Goal: Information Seeking & Learning: Learn about a topic

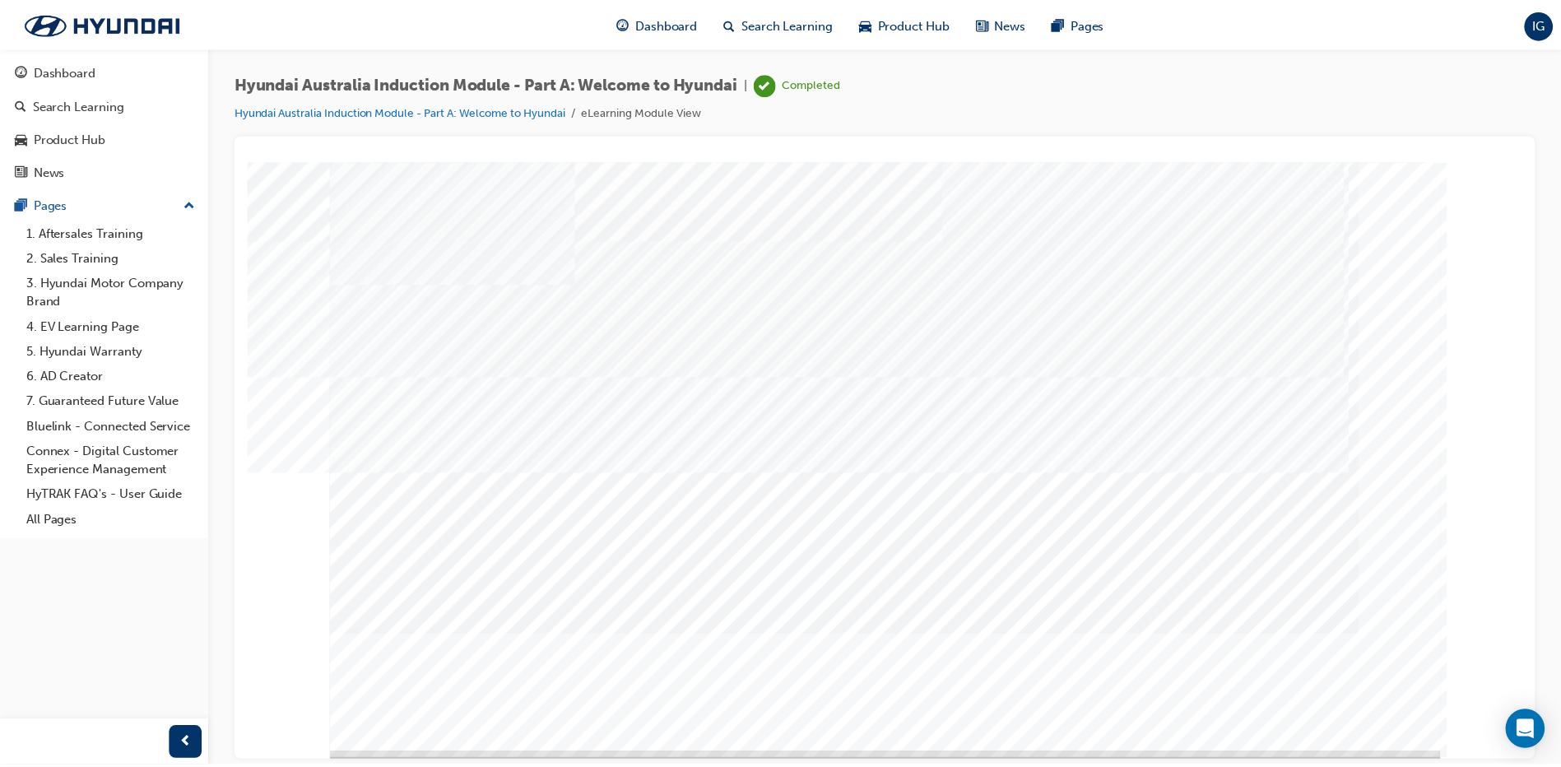
scroll to position [16, 0]
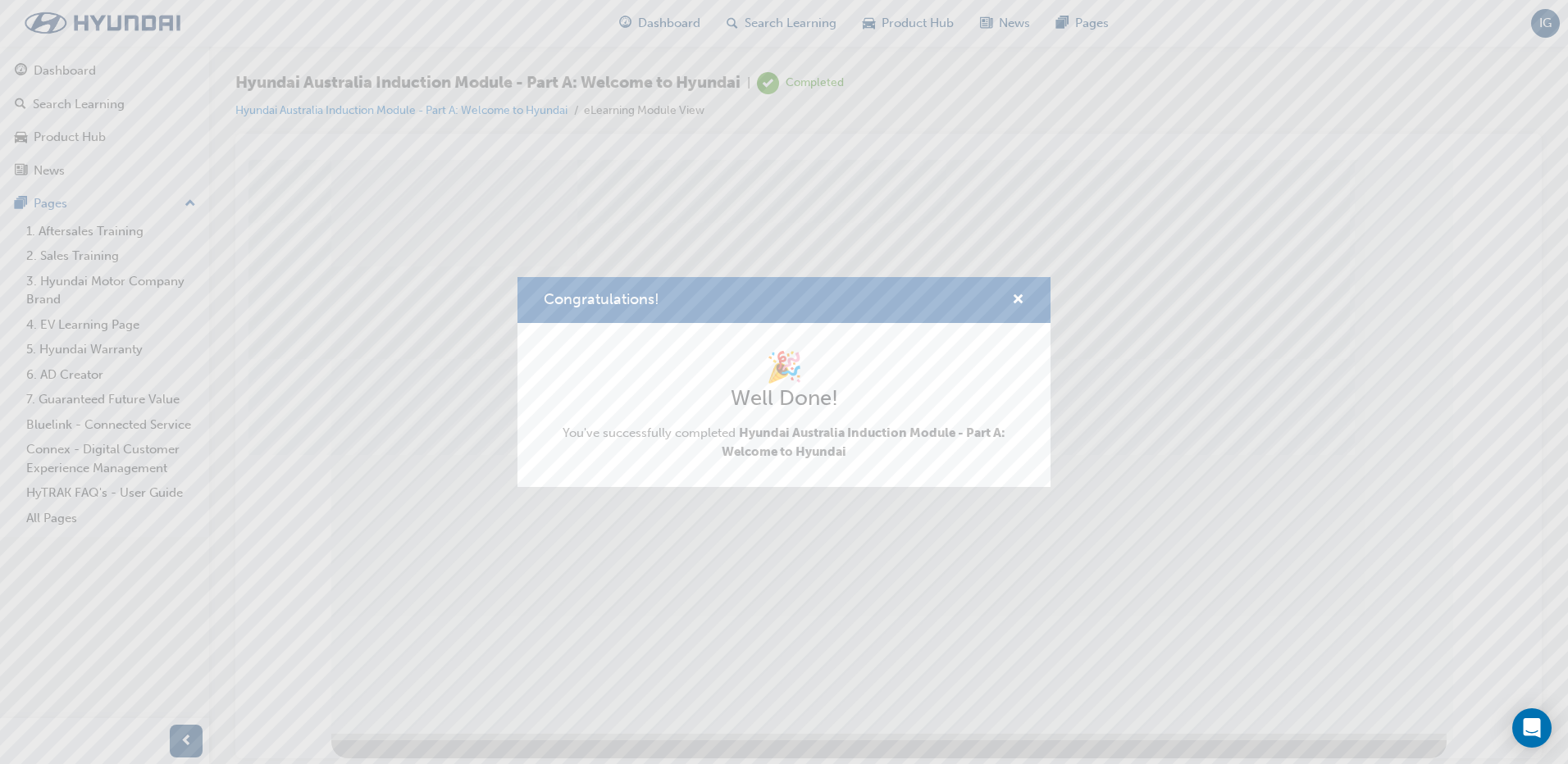
click at [1025, 294] on div "Congratulations!" at bounding box center [783, 300] width 533 height 47
drag, startPoint x: 1008, startPoint y: 294, endPoint x: 1031, endPoint y: 293, distance: 23.0
click at [1009, 294] on div "Congratulations!" at bounding box center [1011, 300] width 26 height 21
click at [1031, 291] on div "Congratulations!" at bounding box center [783, 300] width 533 height 47
click at [1013, 300] on span "cross-icon" at bounding box center [1018, 301] width 12 height 15
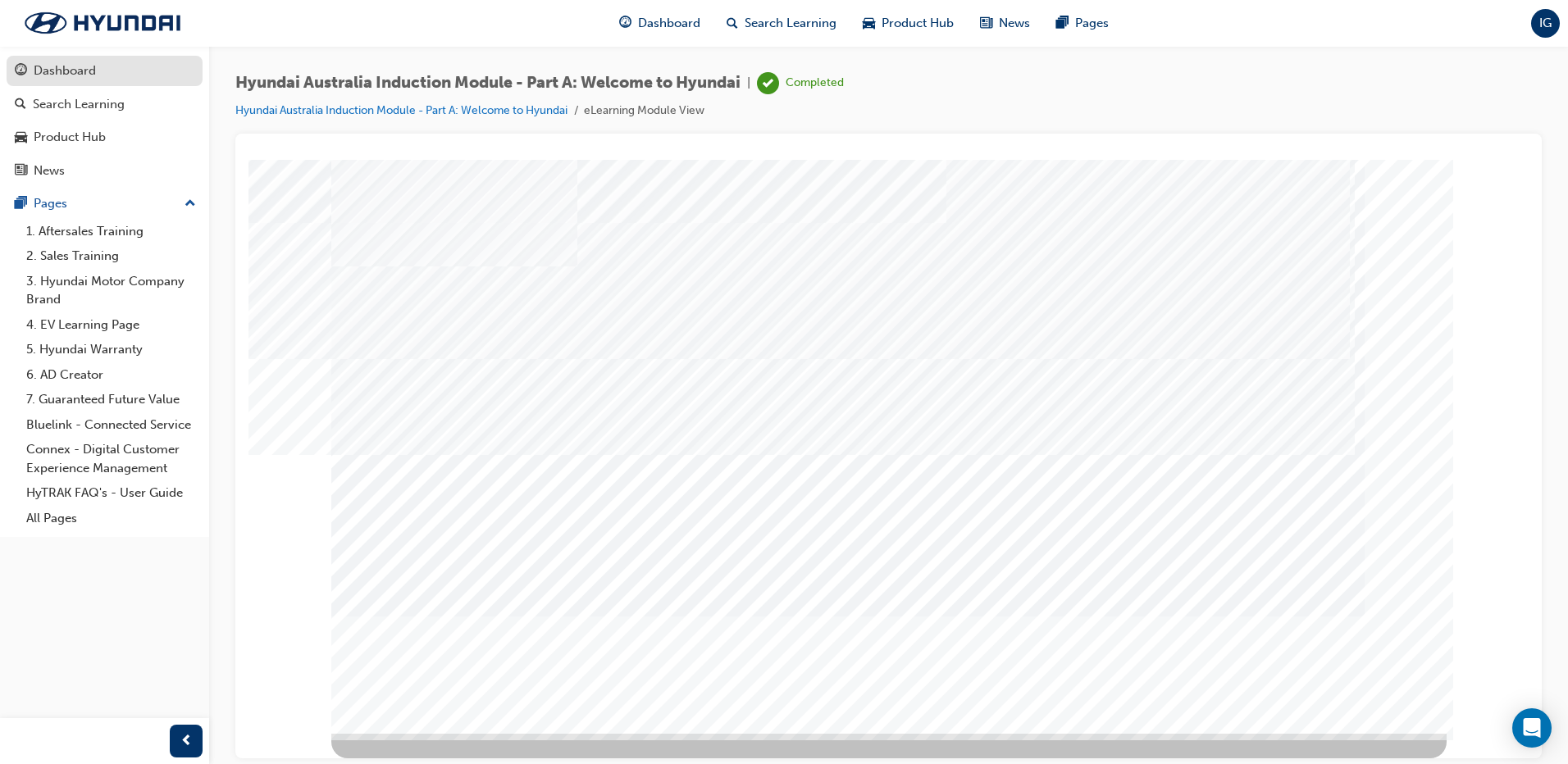
click at [88, 75] on div "Dashboard" at bounding box center [65, 71] width 63 height 19
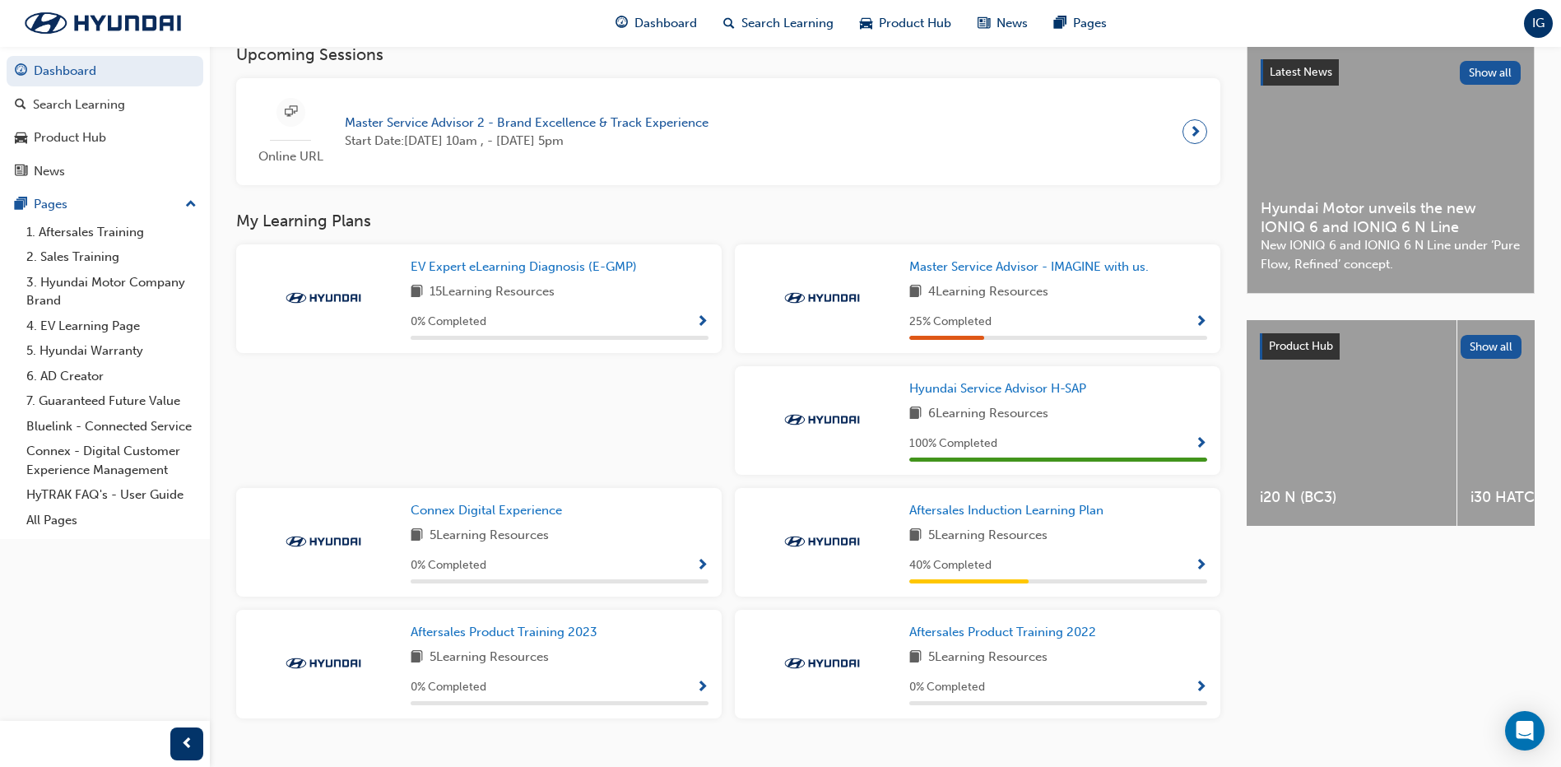
scroll to position [412, 0]
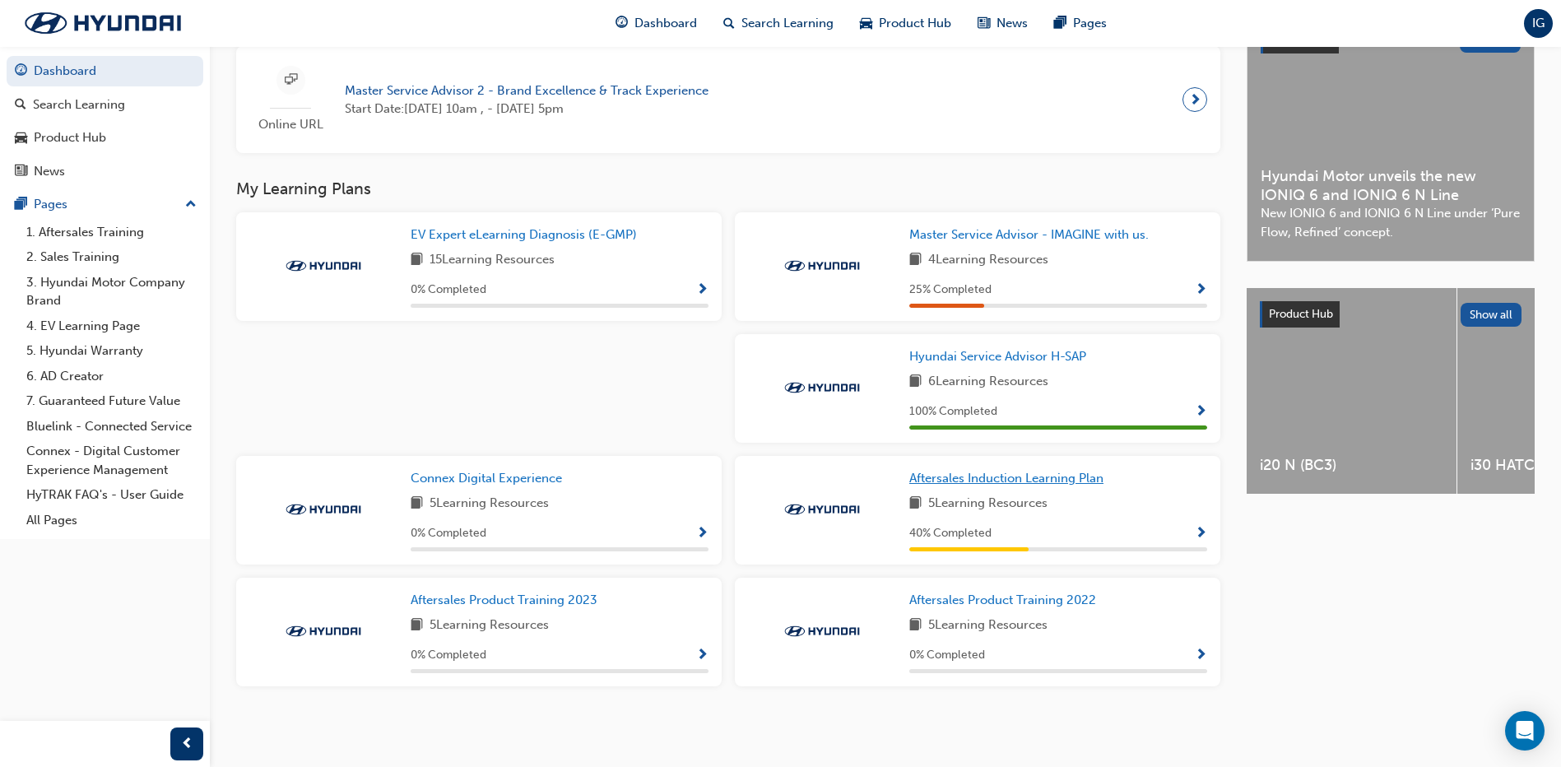
click at [993, 481] on span "Aftersales Induction Learning Plan" at bounding box center [1006, 478] width 194 height 15
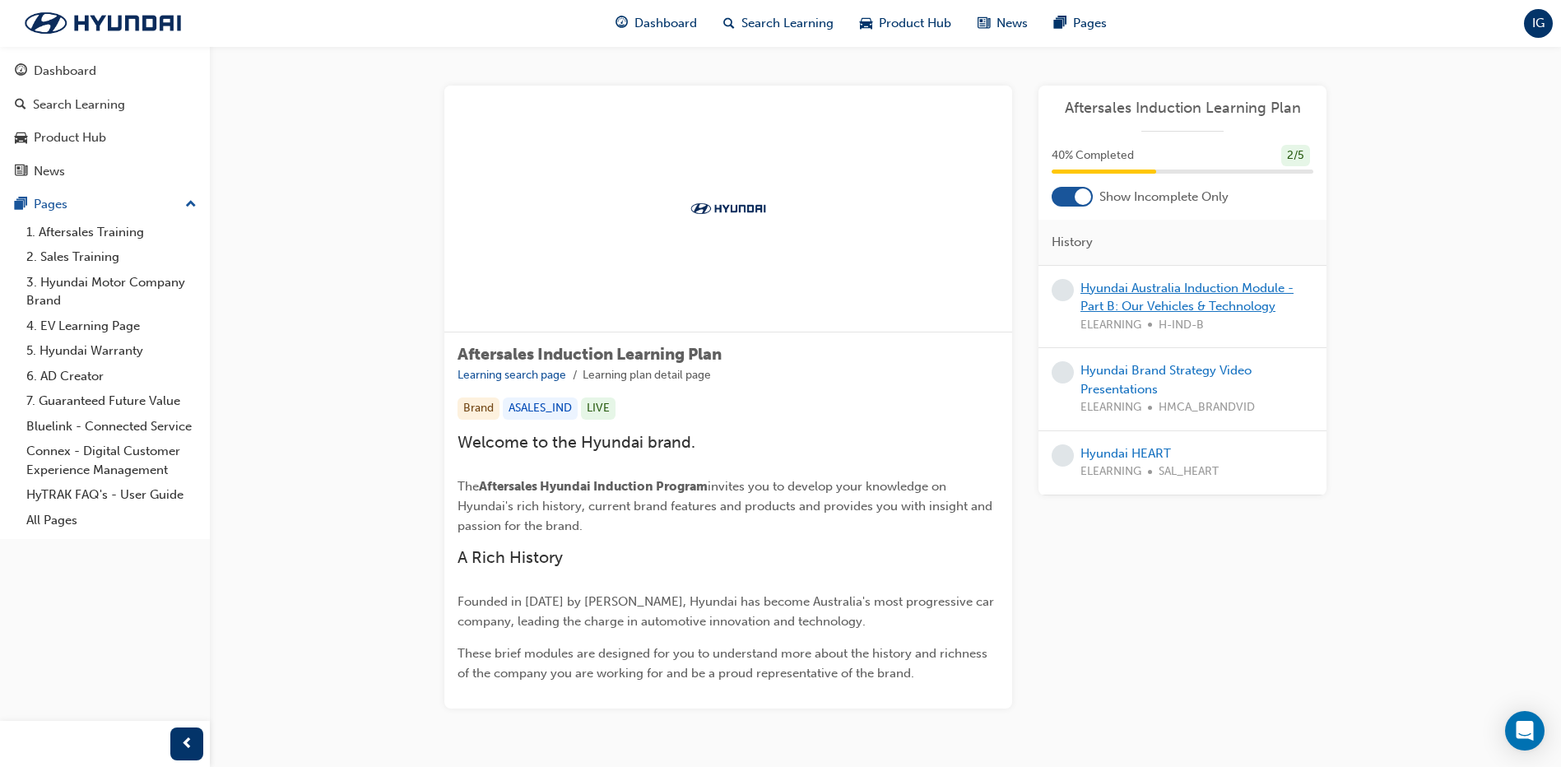
click at [1193, 300] on link "Hyundai Australia Induction Module - Part B: Our Vehicles & Technology" at bounding box center [1187, 298] width 213 height 34
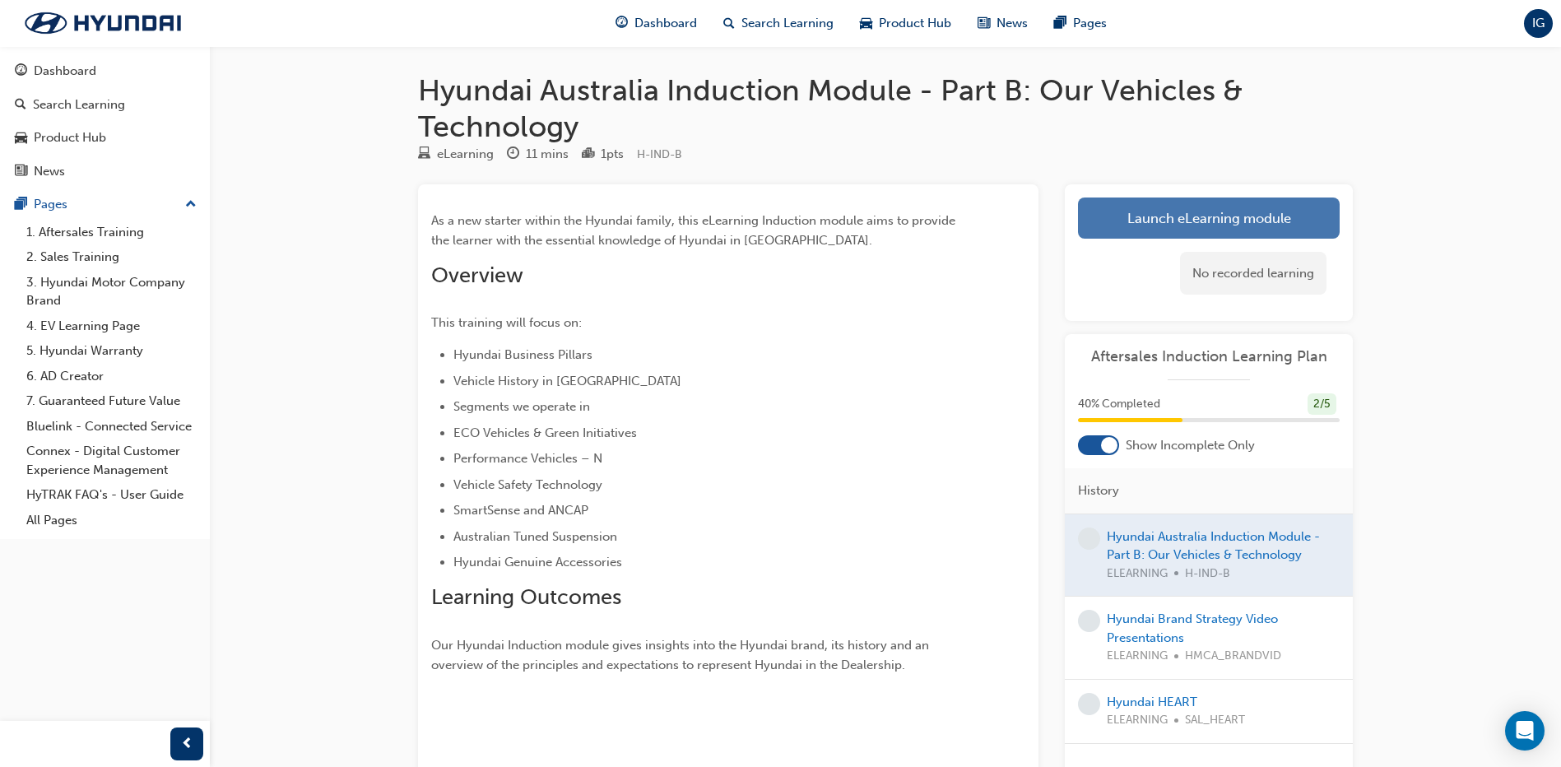
click at [1232, 215] on link "Launch eLearning module" at bounding box center [1209, 218] width 262 height 41
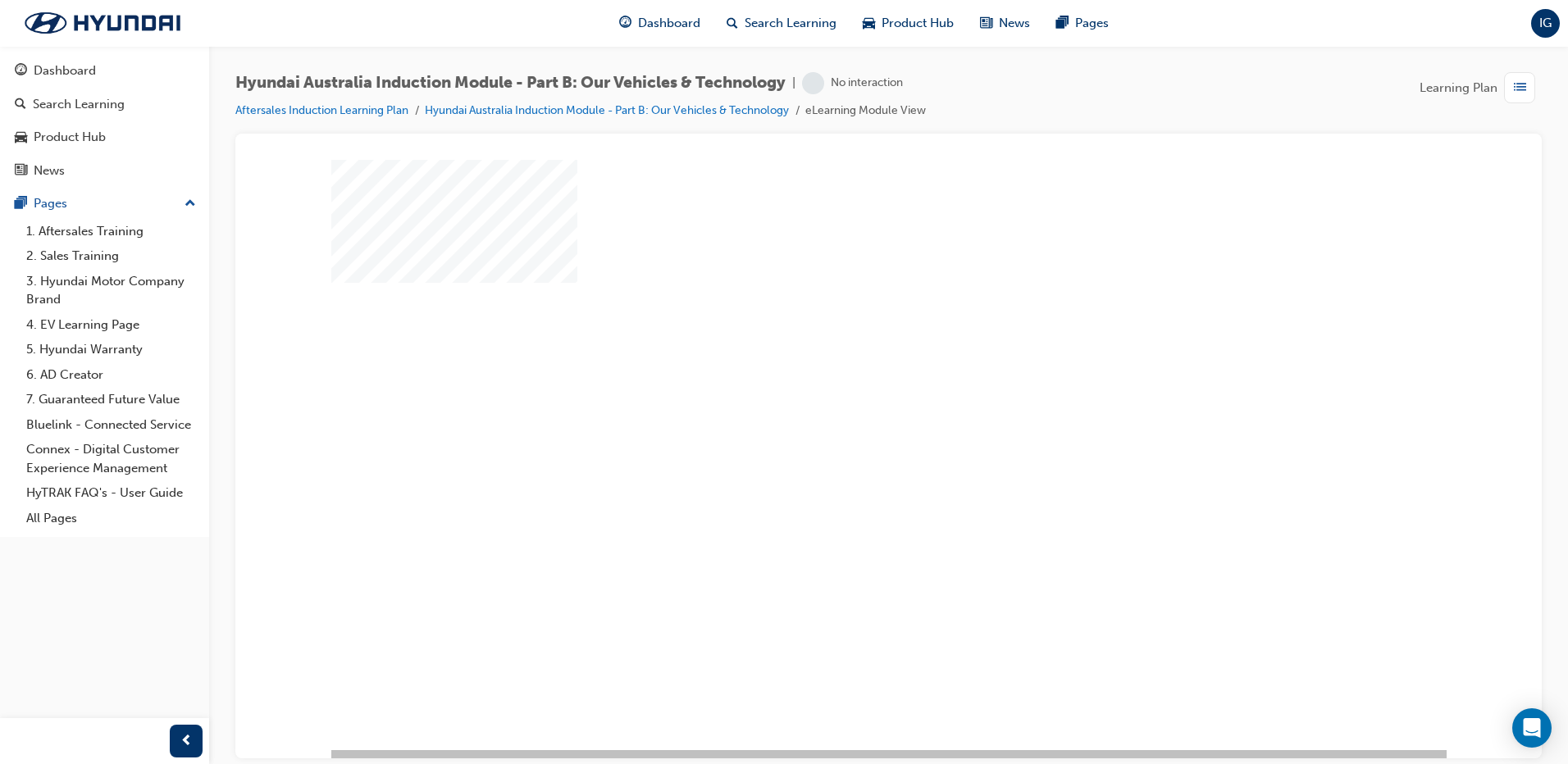
click at [841, 406] on div "play" at bounding box center [841, 406] width 0 height 0
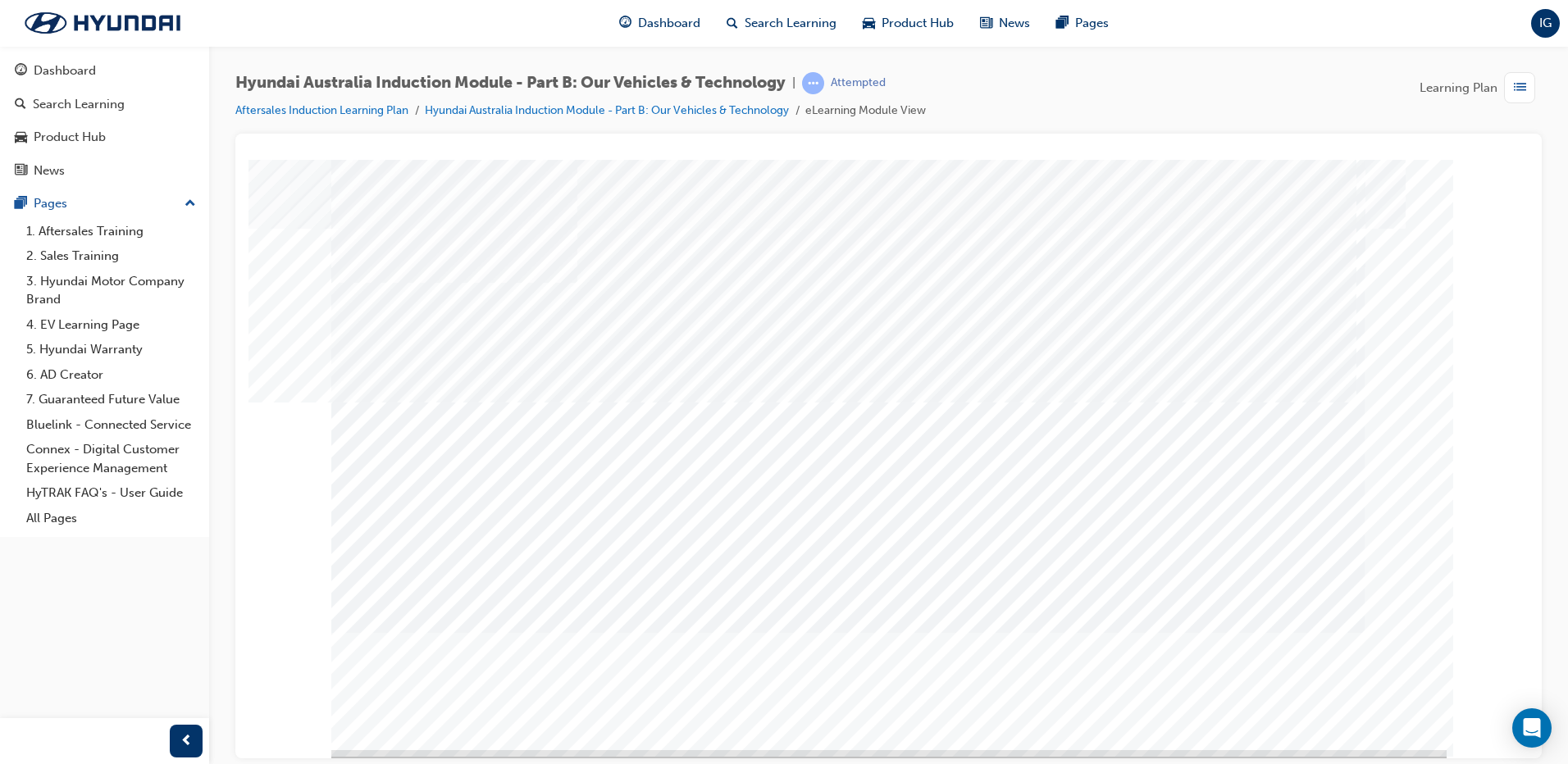
drag, startPoint x: 770, startPoint y: 554, endPoint x: 814, endPoint y: 545, distance: 44.9
click at [1405, 694] on div "Market Segments" at bounding box center [889, 454] width 1115 height 591
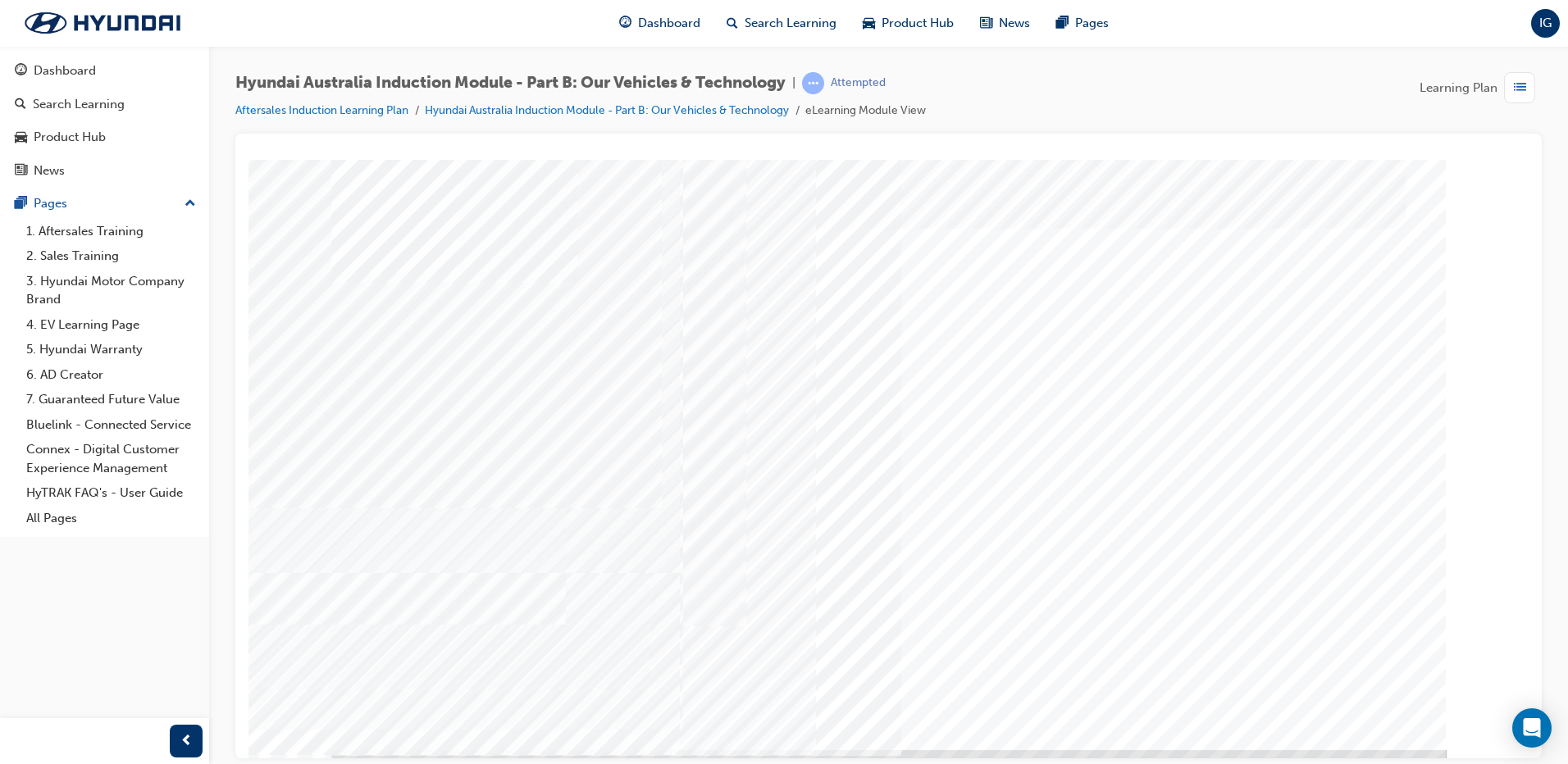
drag, startPoint x: 1257, startPoint y: 268, endPoint x: 1269, endPoint y: 299, distance: 33.2
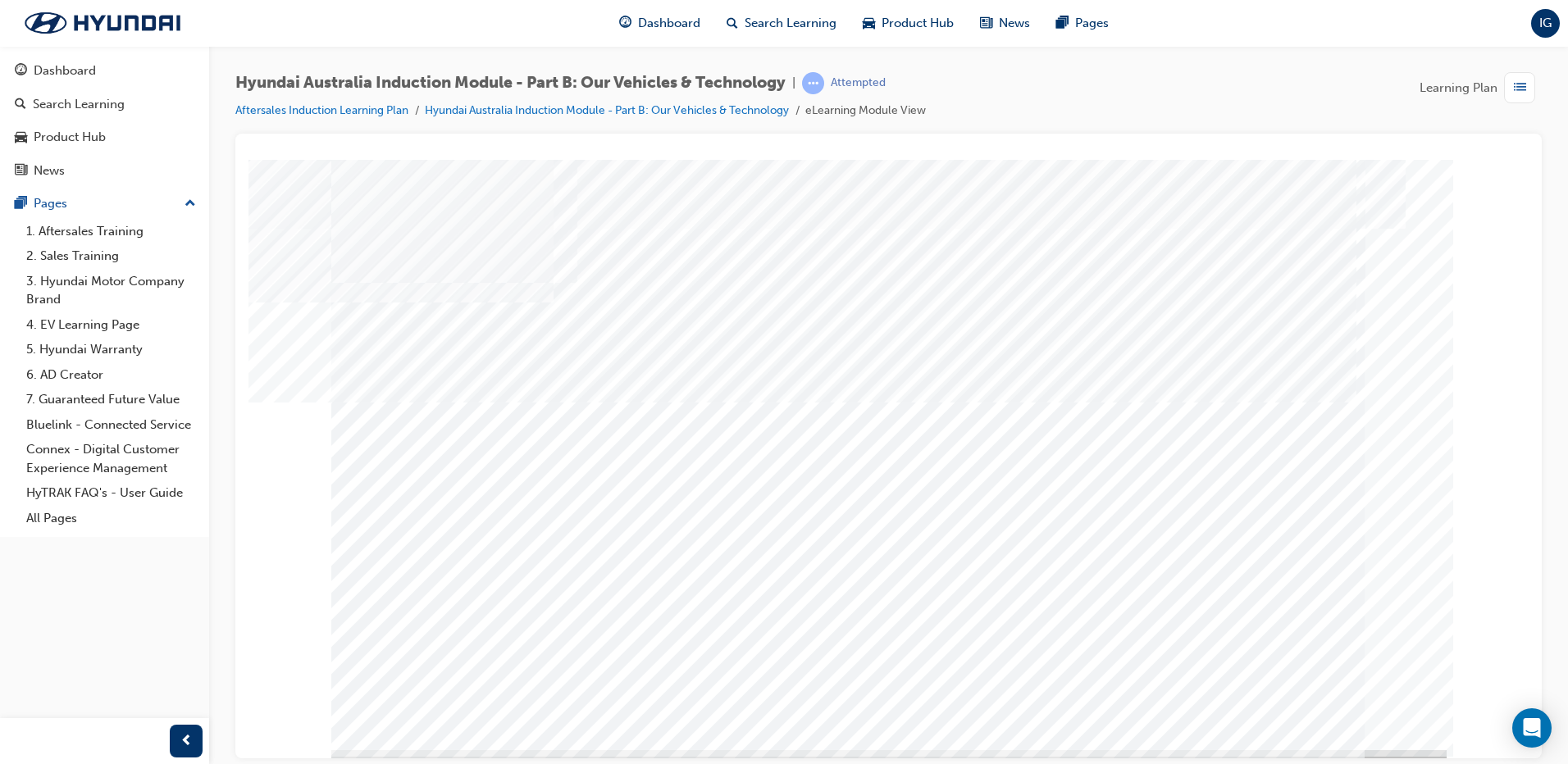
drag, startPoint x: 1392, startPoint y: 711, endPoint x: 1374, endPoint y: 701, distance: 20.6
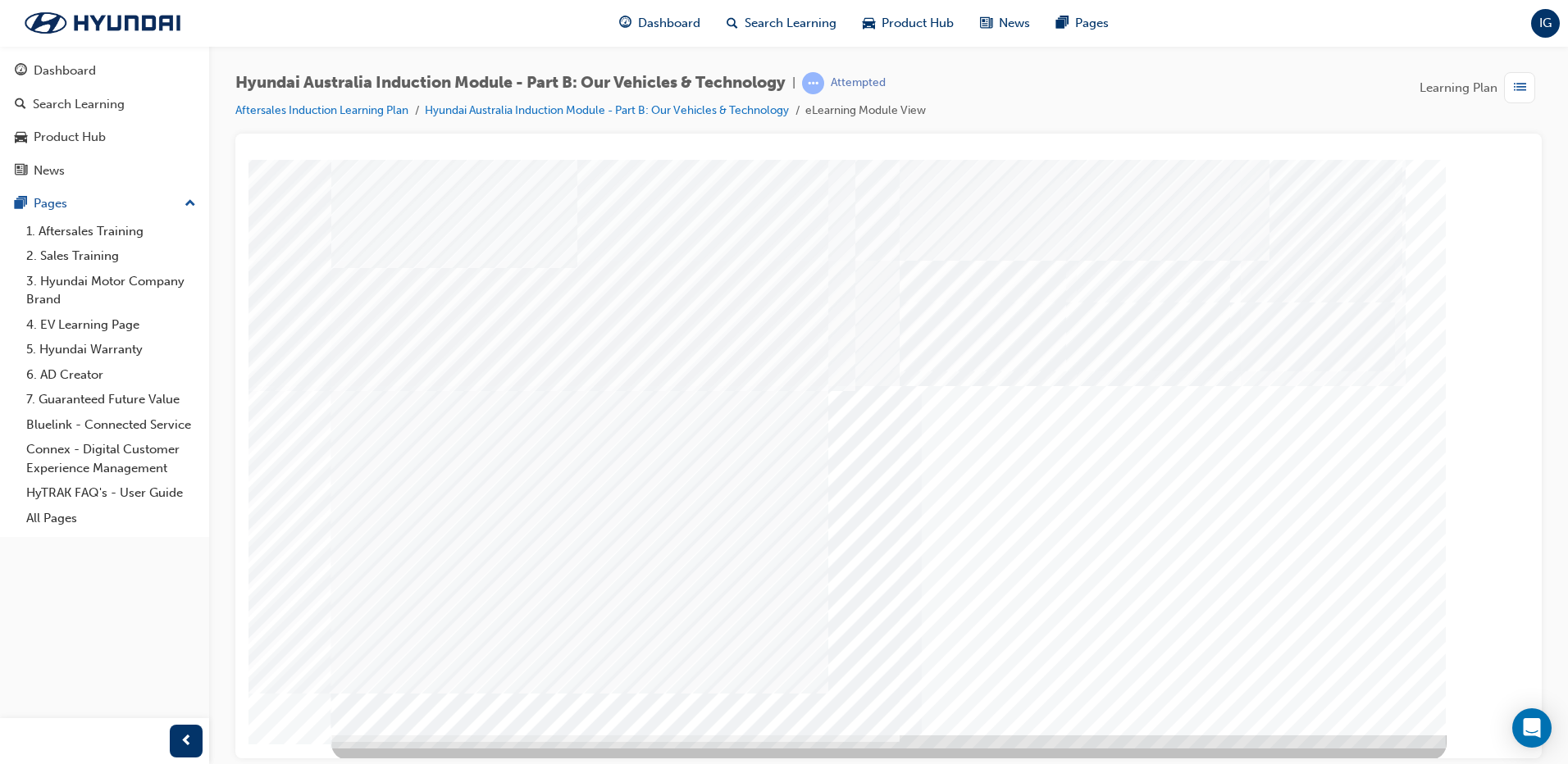
scroll to position [16, 0]
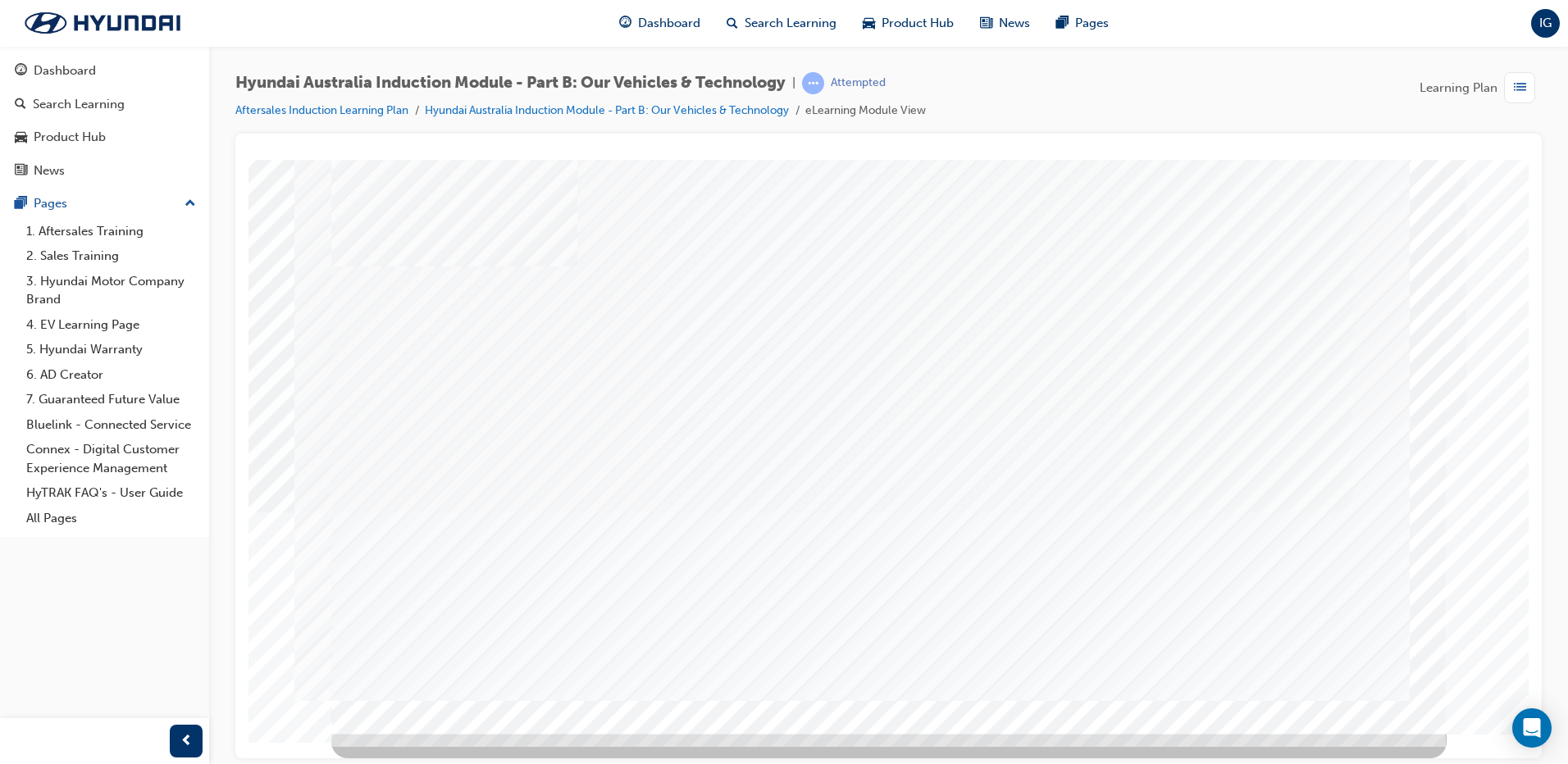
scroll to position [0, 0]
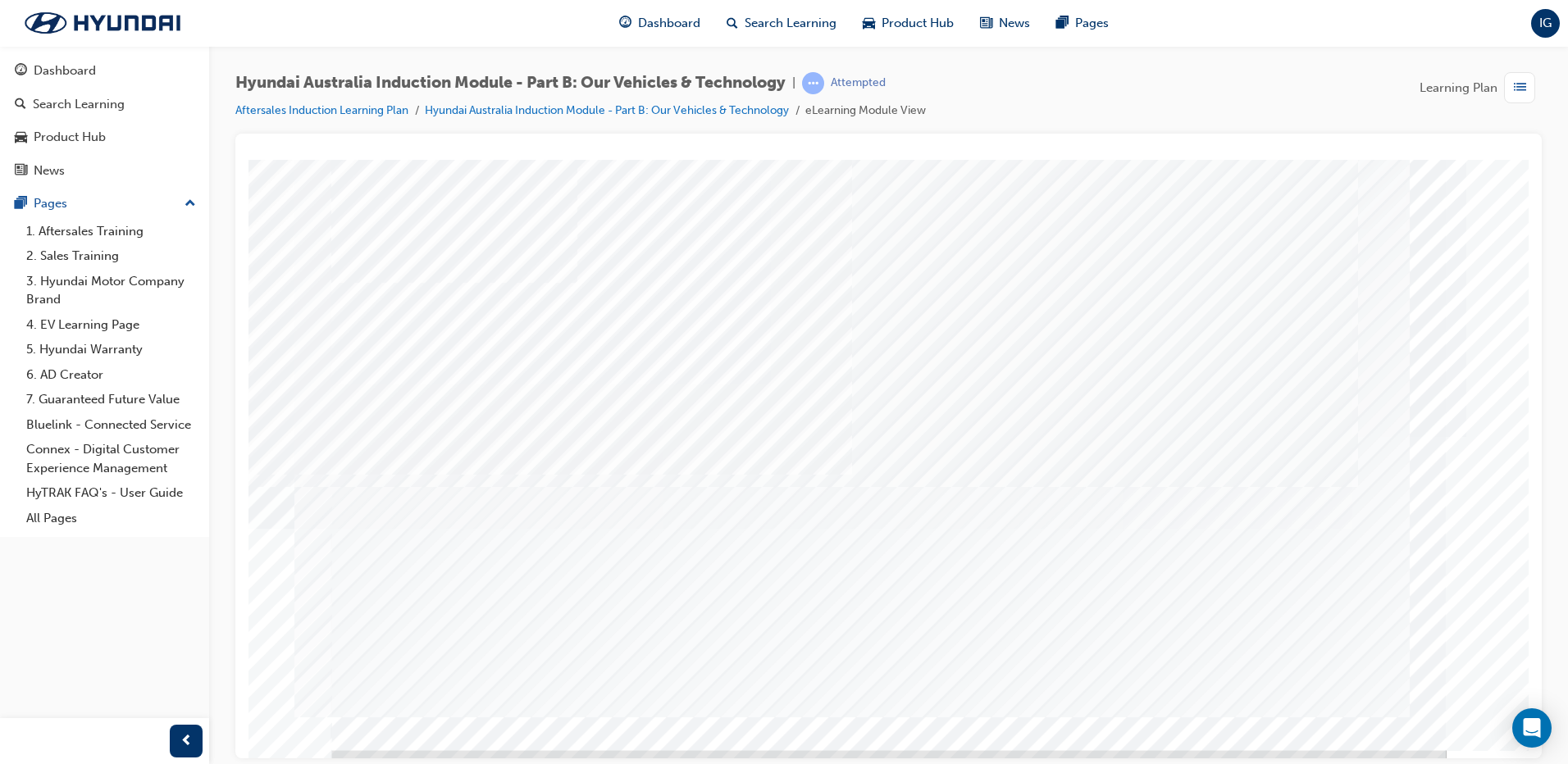
drag, startPoint x: 513, startPoint y: 264, endPoint x: 521, endPoint y: 306, distance: 42.8
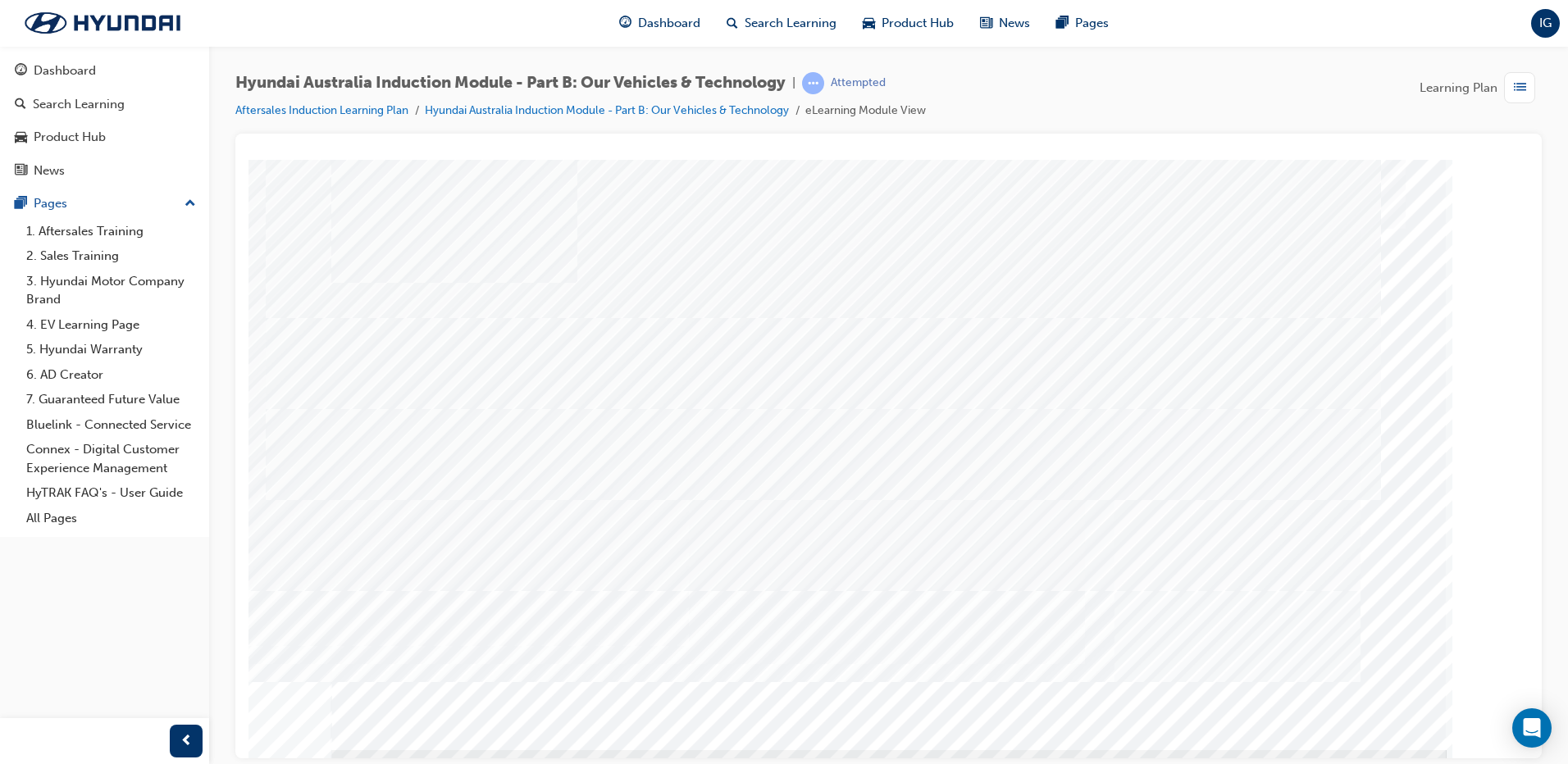
drag, startPoint x: 508, startPoint y: 431, endPoint x: 507, endPoint y: 494, distance: 63.0
drag, startPoint x: 507, startPoint y: 521, endPoint x: 498, endPoint y: 600, distance: 79.5
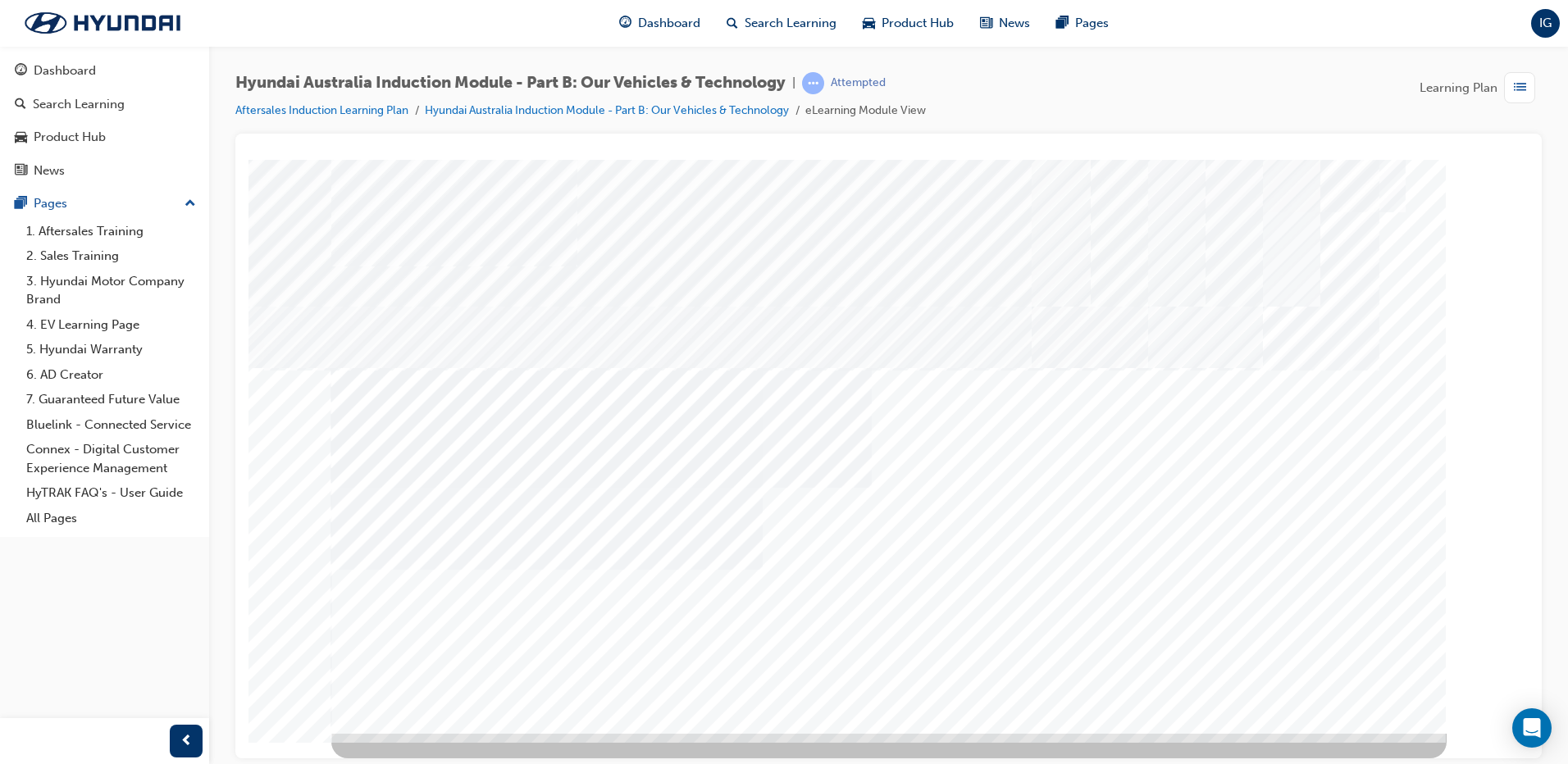
drag, startPoint x: 608, startPoint y: 624, endPoint x: 633, endPoint y: 592, distance: 40.6
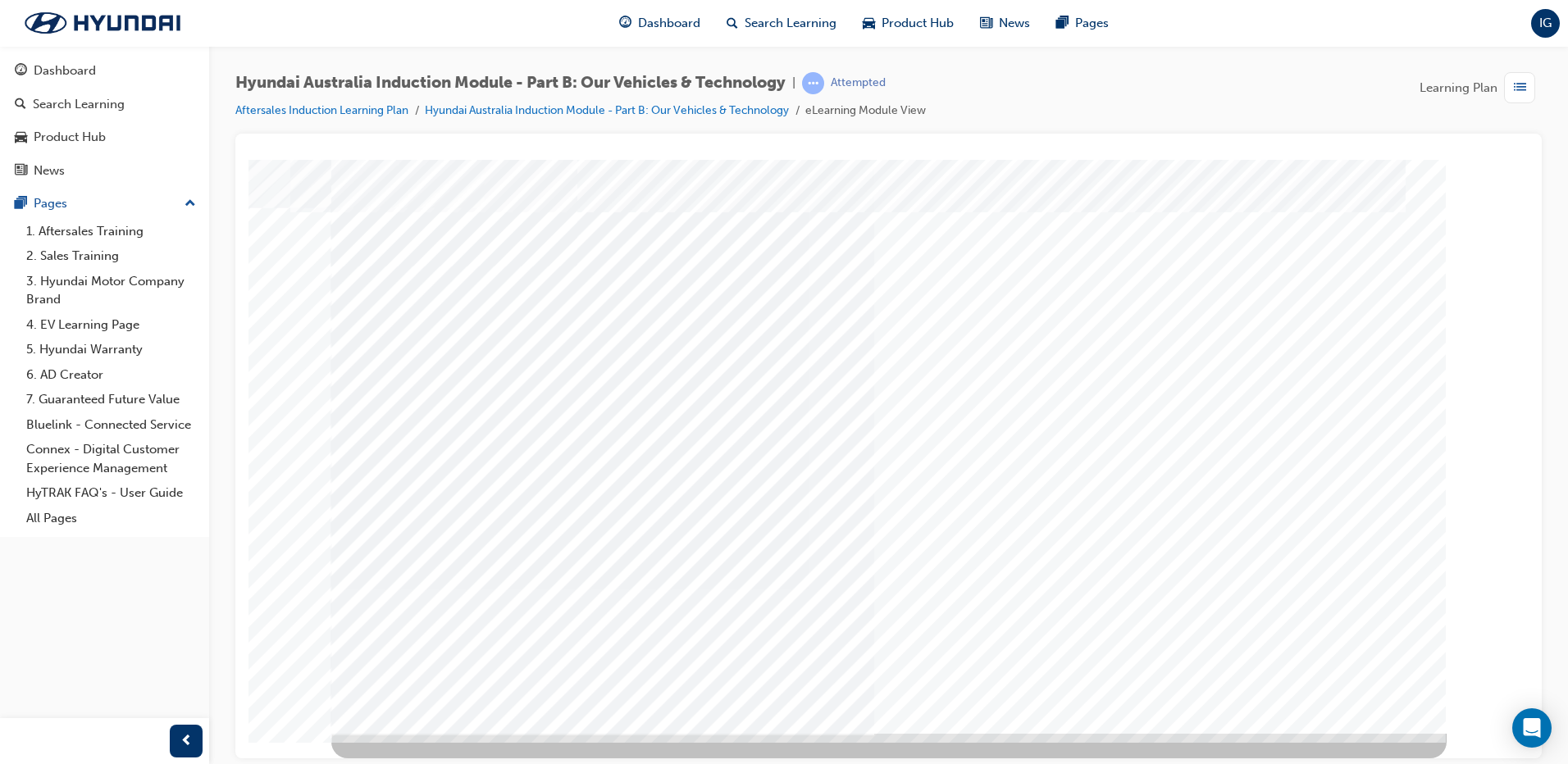
scroll to position [0, 0]
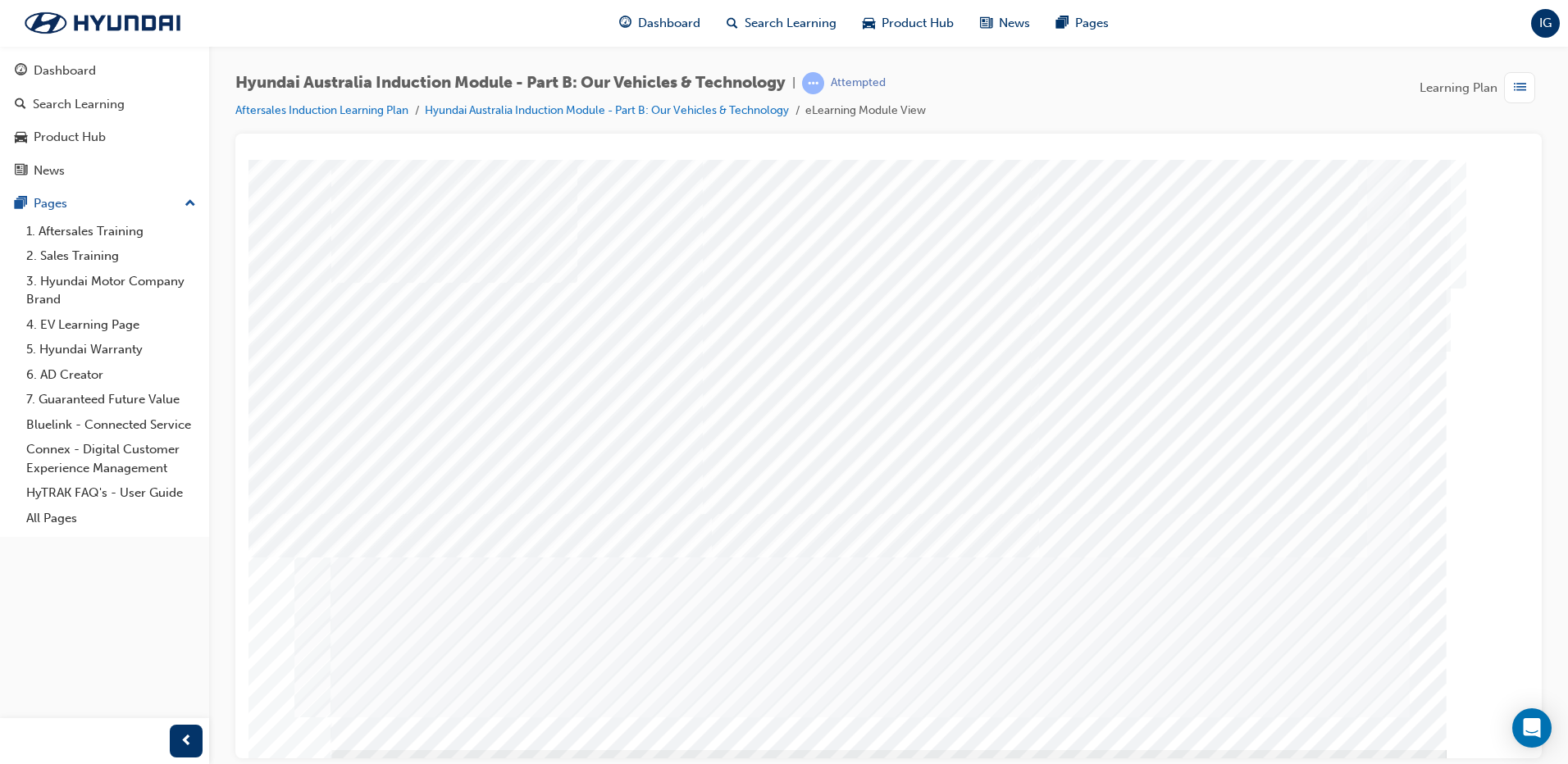
drag, startPoint x: 1271, startPoint y: 638, endPoint x: 1351, endPoint y: 697, distance: 99.4
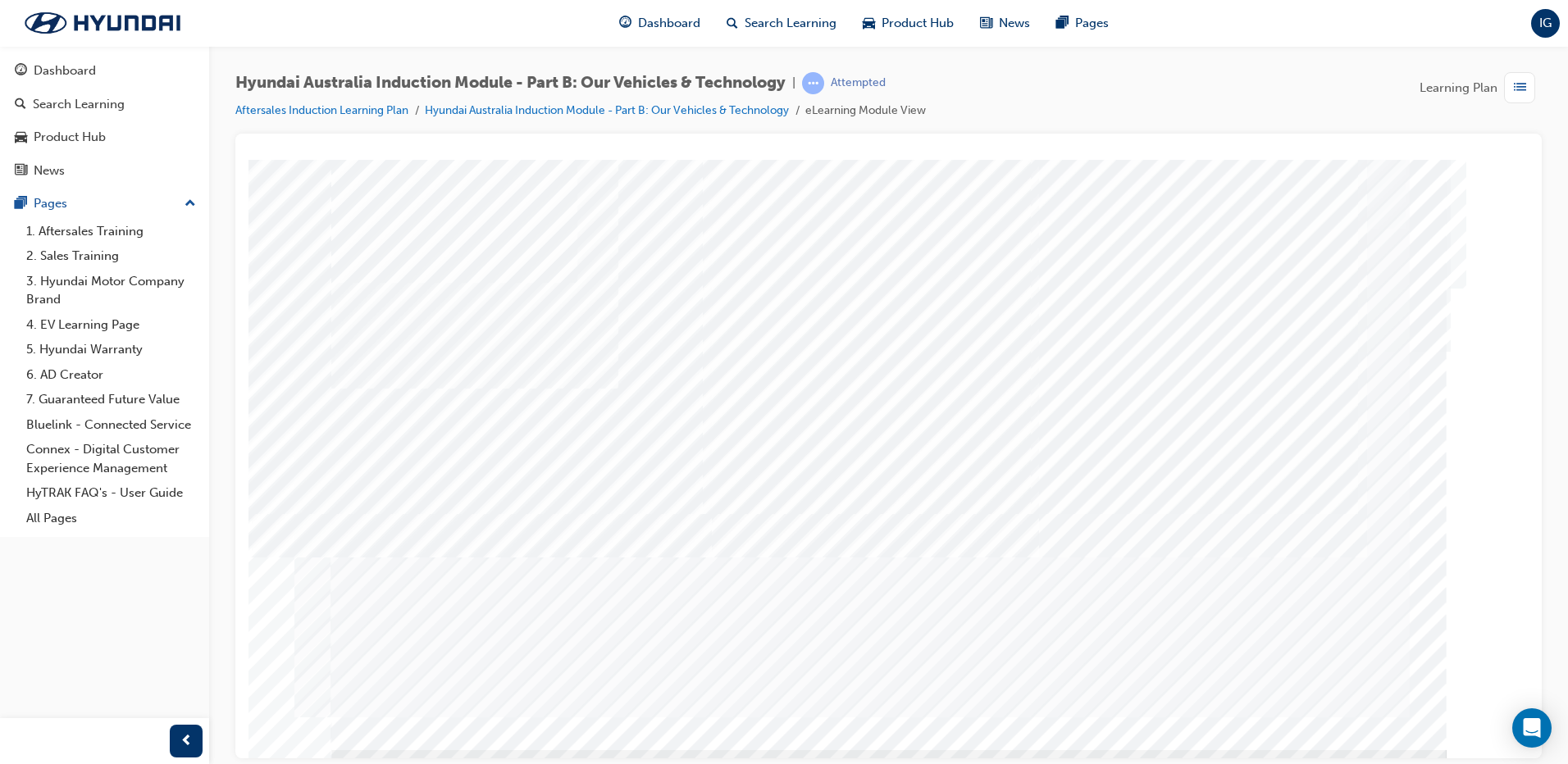
click at [1302, 674] on div "Suspension" at bounding box center [889, 454] width 1115 height 591
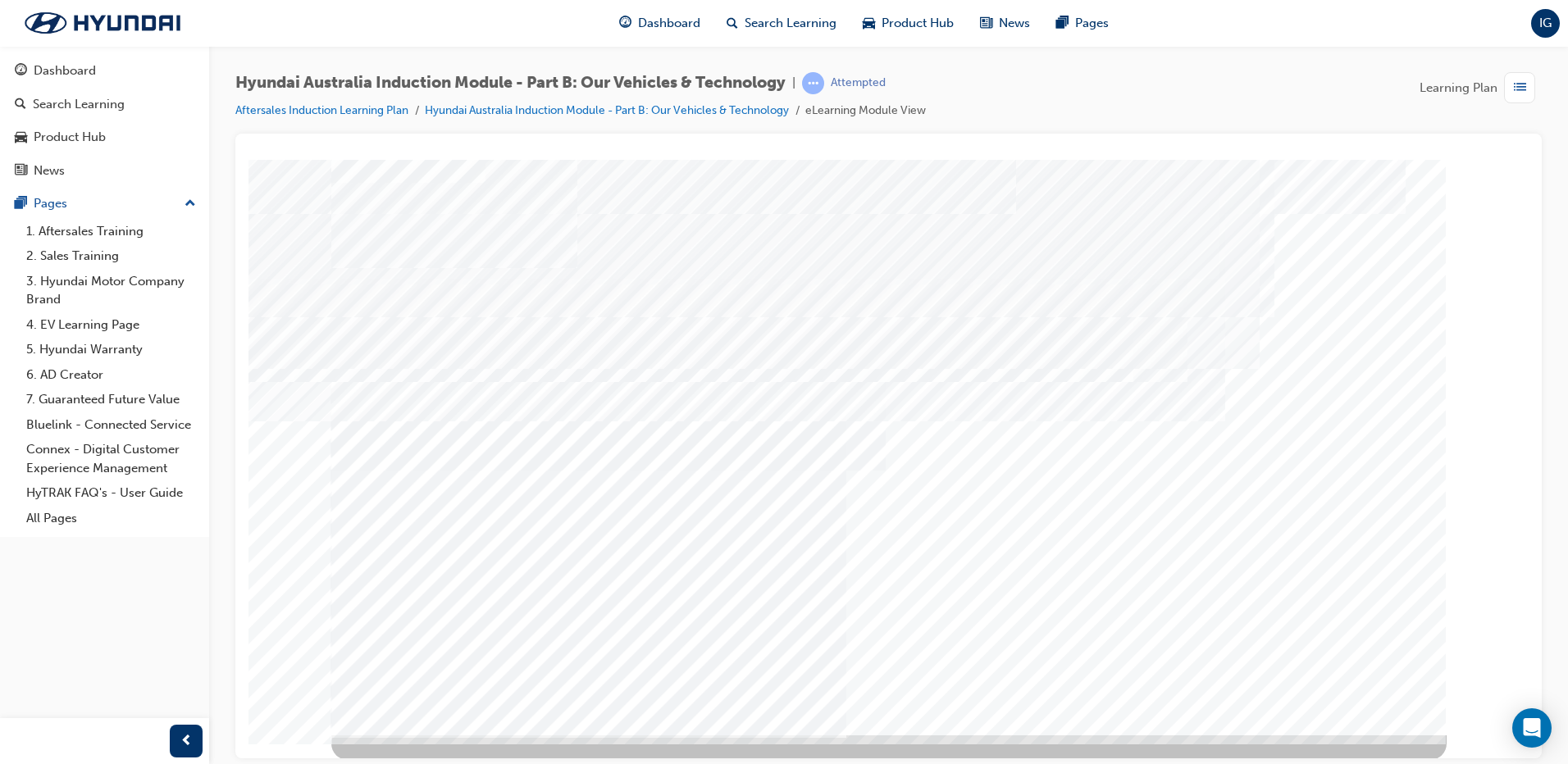
scroll to position [16, 0]
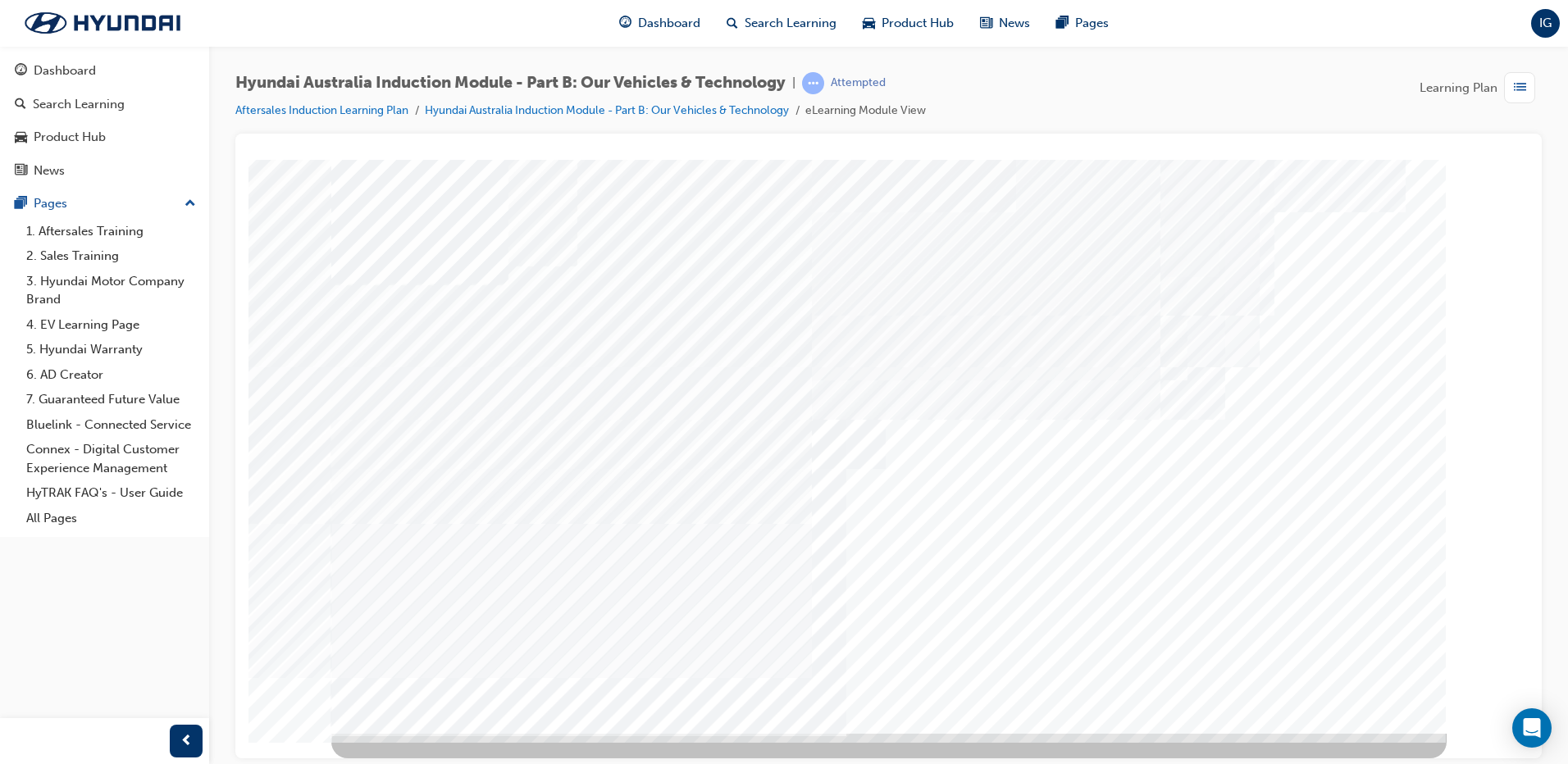
drag, startPoint x: 572, startPoint y: 611, endPoint x: 563, endPoint y: 596, distance: 17.5
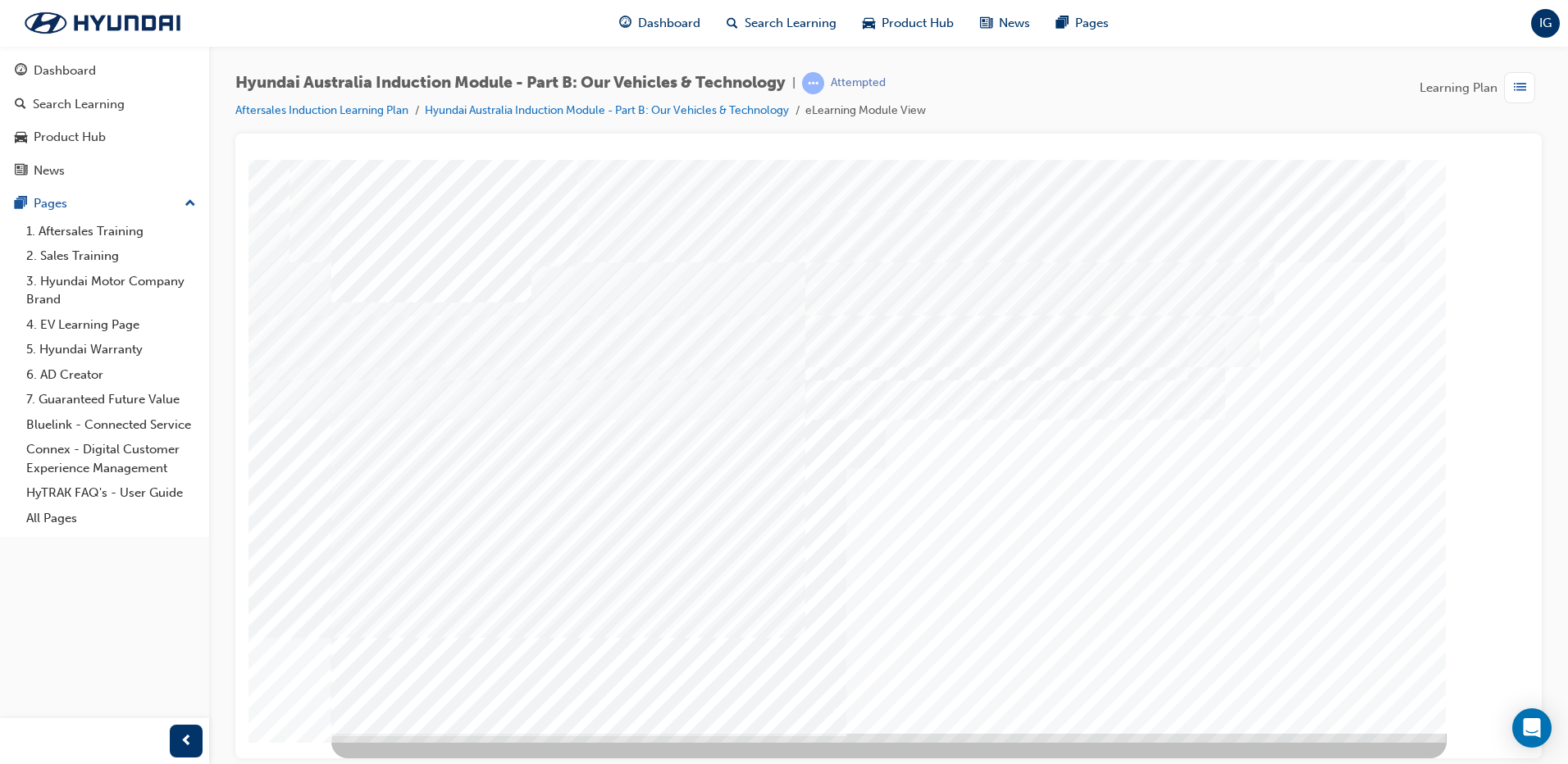
drag, startPoint x: 515, startPoint y: 569, endPoint x: 521, endPoint y: 558, distance: 12.5
drag, startPoint x: 535, startPoint y: 505, endPoint x: 526, endPoint y: 530, distance: 26.6
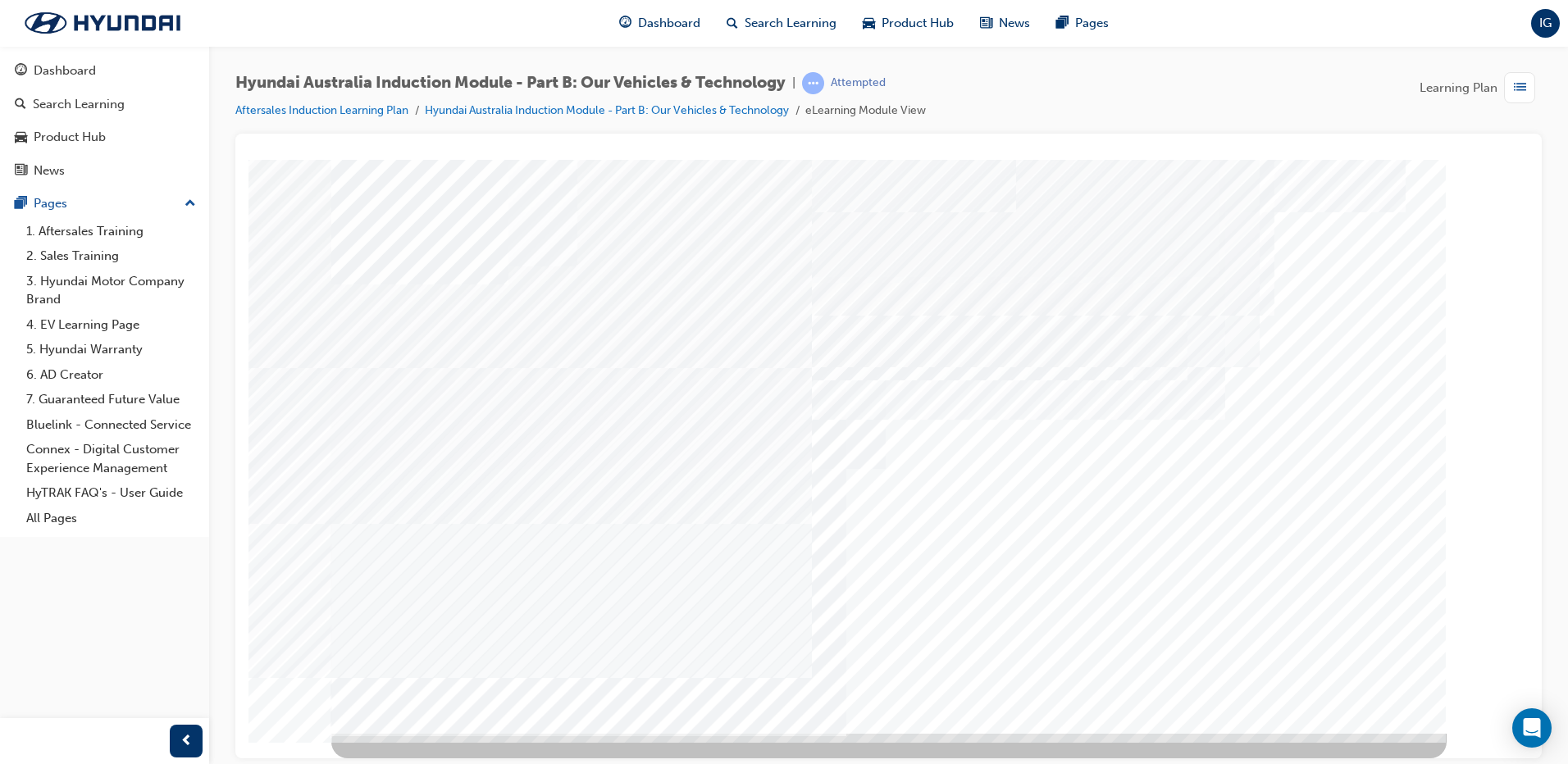
click at [535, 512] on div "Genuine Accessories" at bounding box center [889, 437] width 1115 height 591
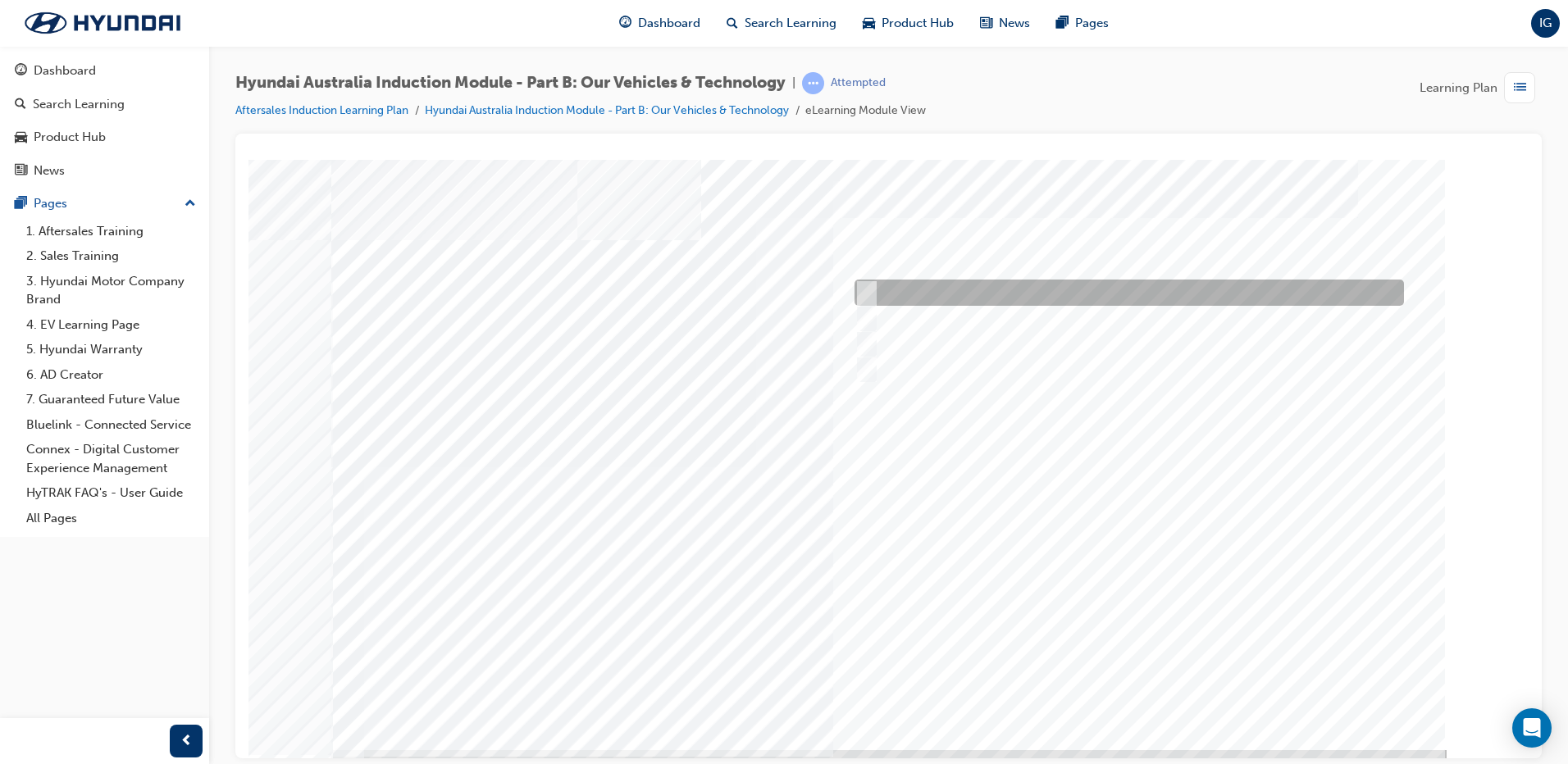
click at [919, 281] on div at bounding box center [1124, 293] width 549 height 26
checkbox input "true"
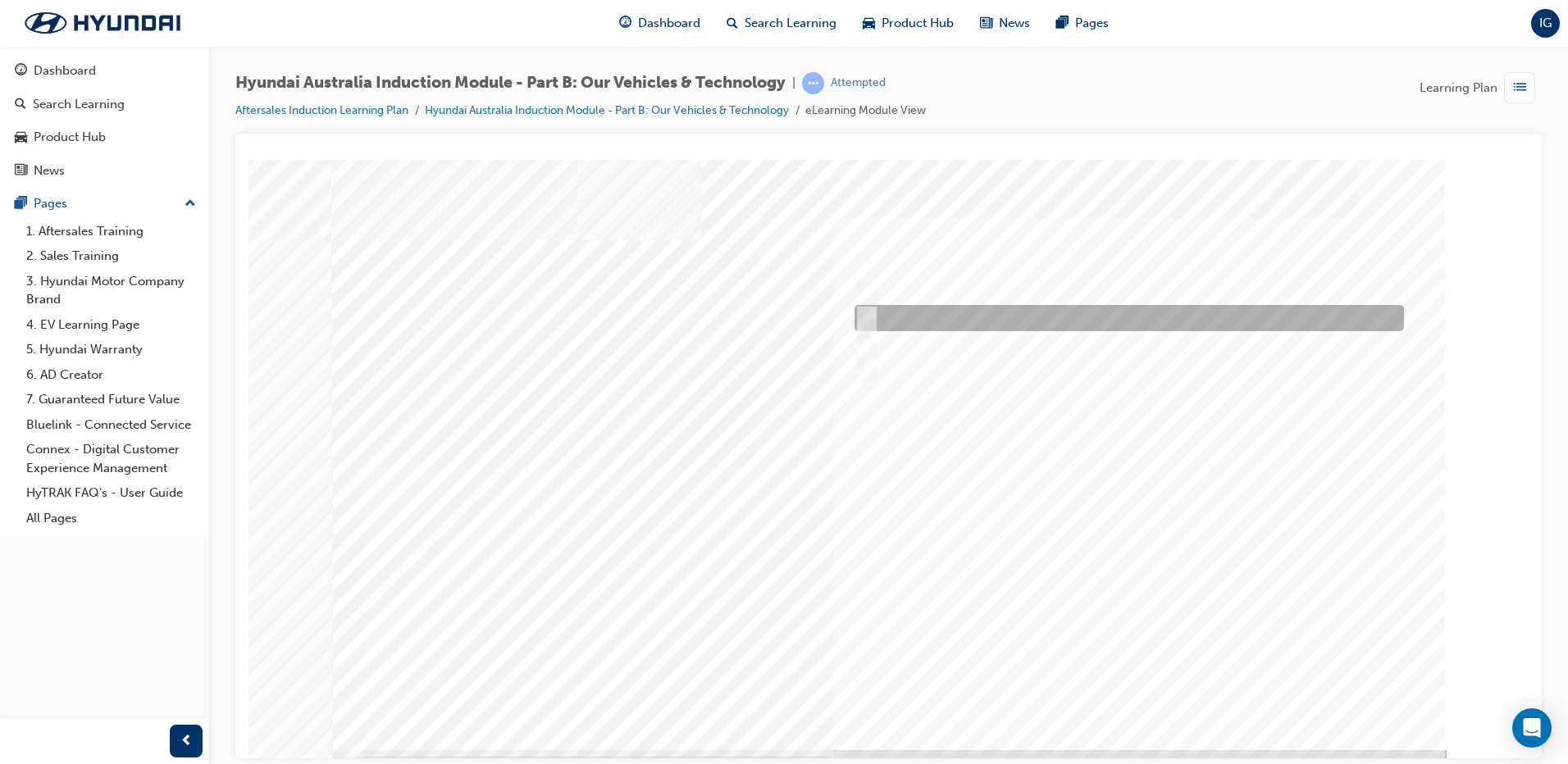
click at [924, 319] on div at bounding box center [1124, 318] width 549 height 26
checkbox input "true"
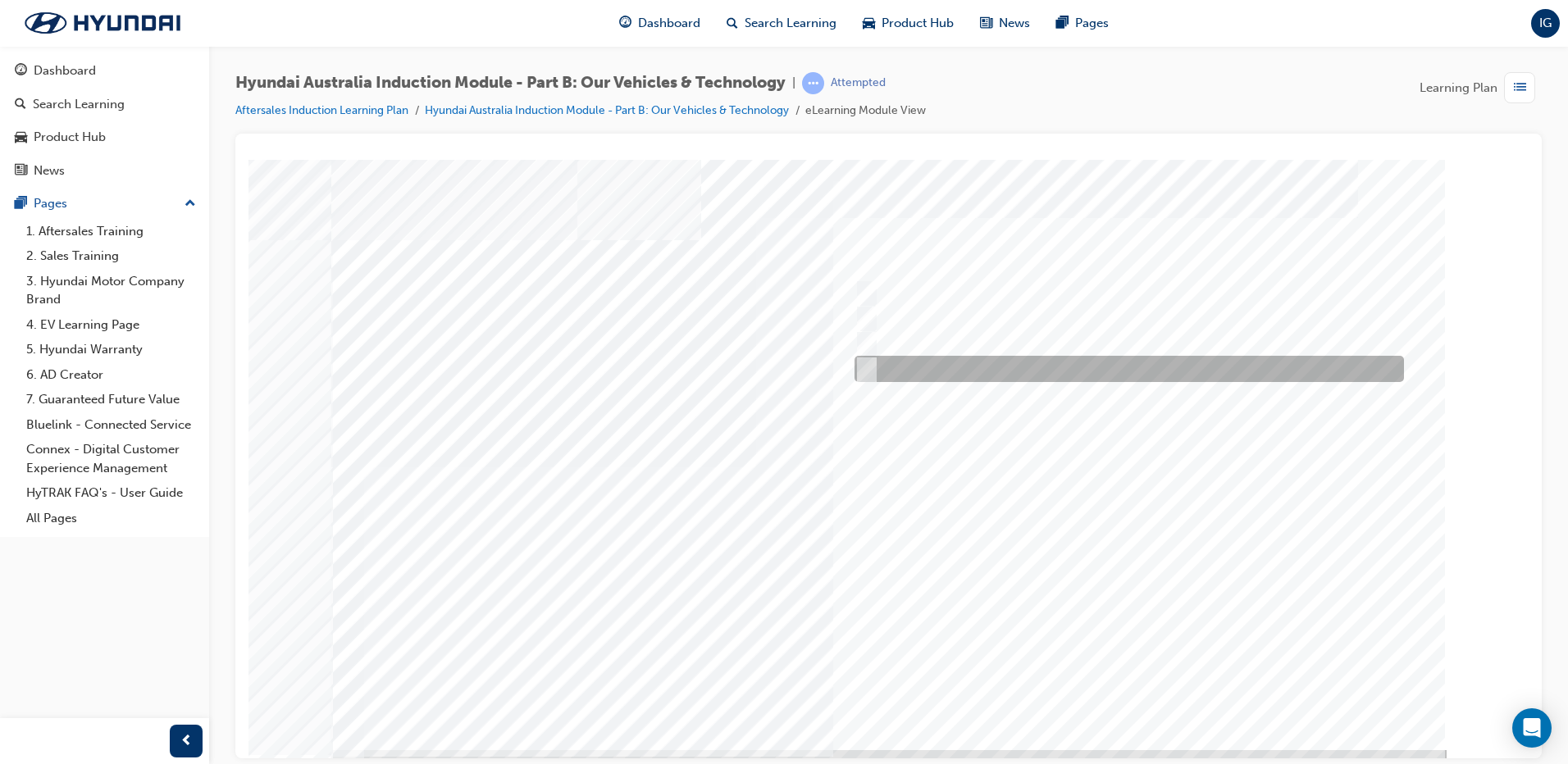
click at [963, 369] on div at bounding box center [1124, 369] width 549 height 26
checkbox input "true"
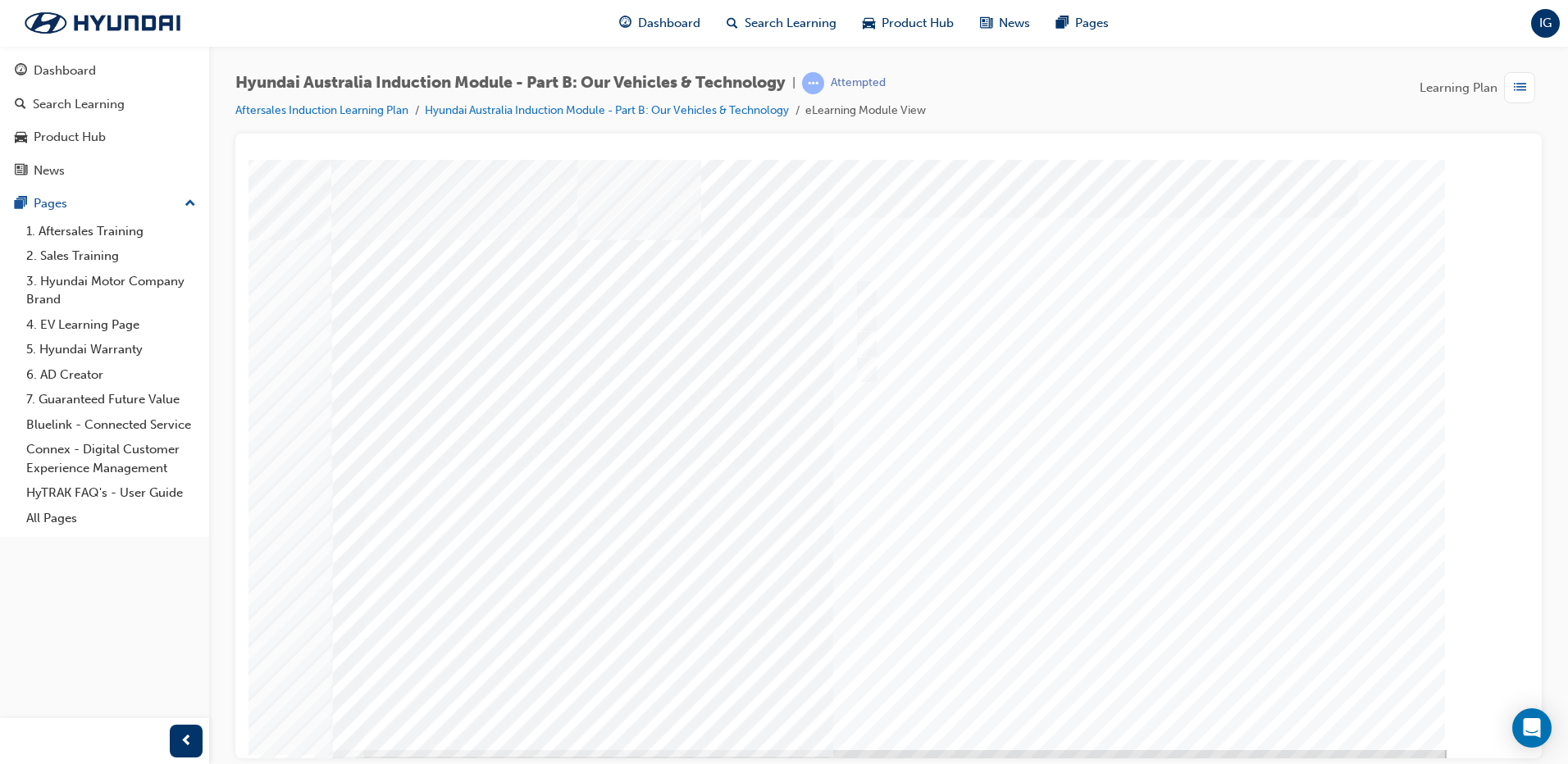
click at [1149, 691] on div at bounding box center [889, 454] width 1115 height 591
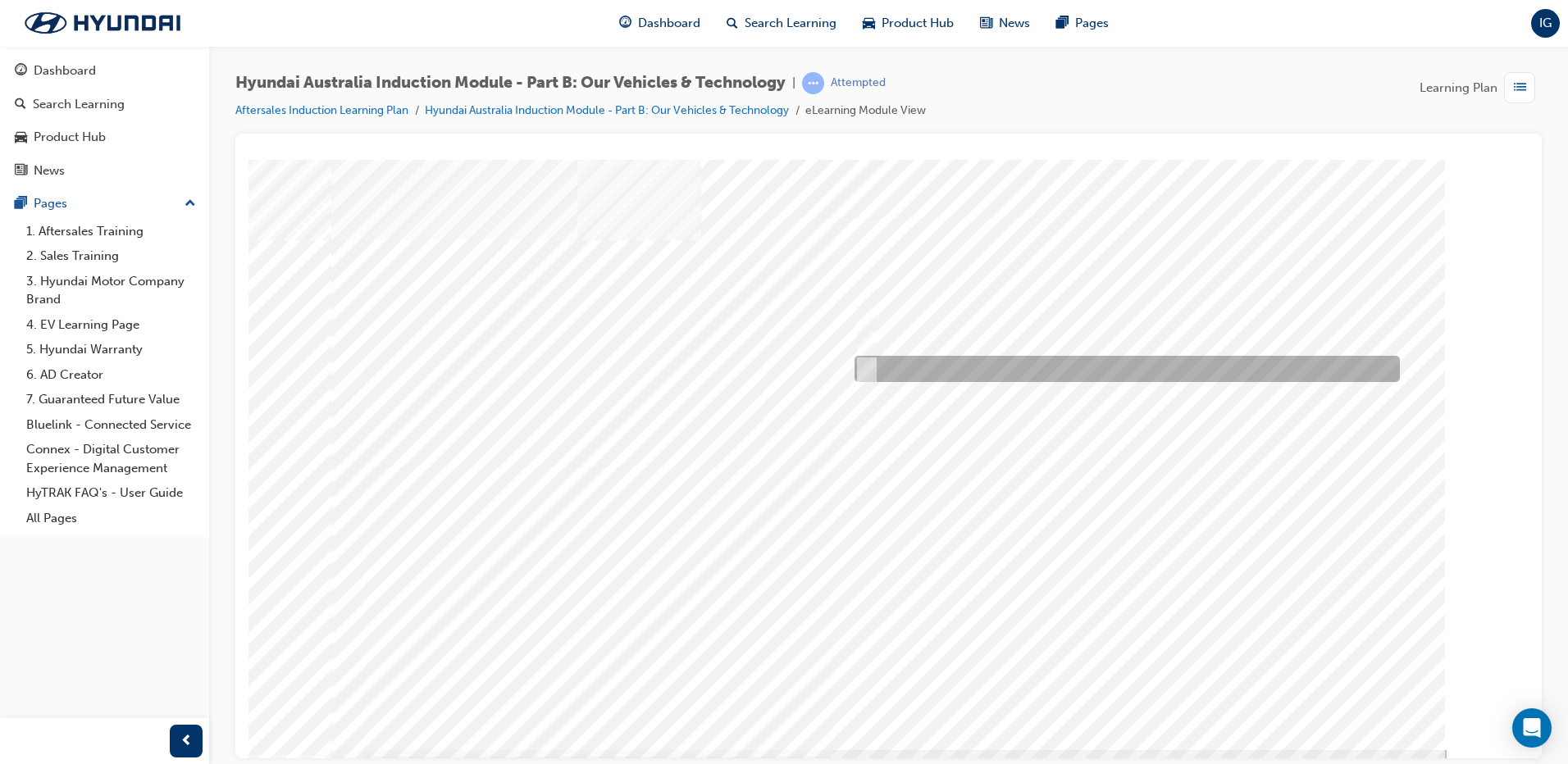
click at [882, 359] on div at bounding box center [1122, 369] width 545 height 26
radio input "true"
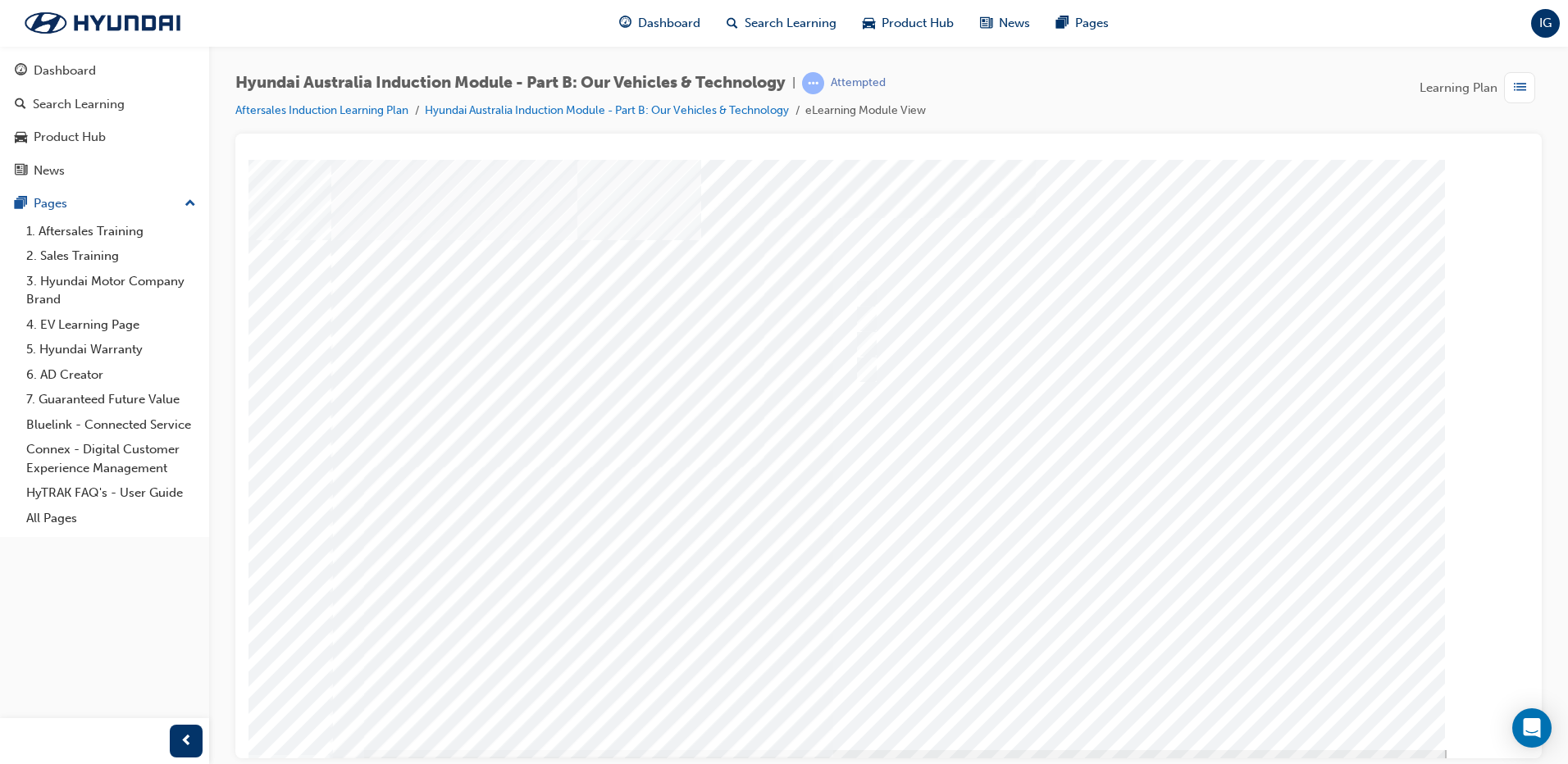
click at [1176, 697] on div at bounding box center [889, 454] width 1115 height 591
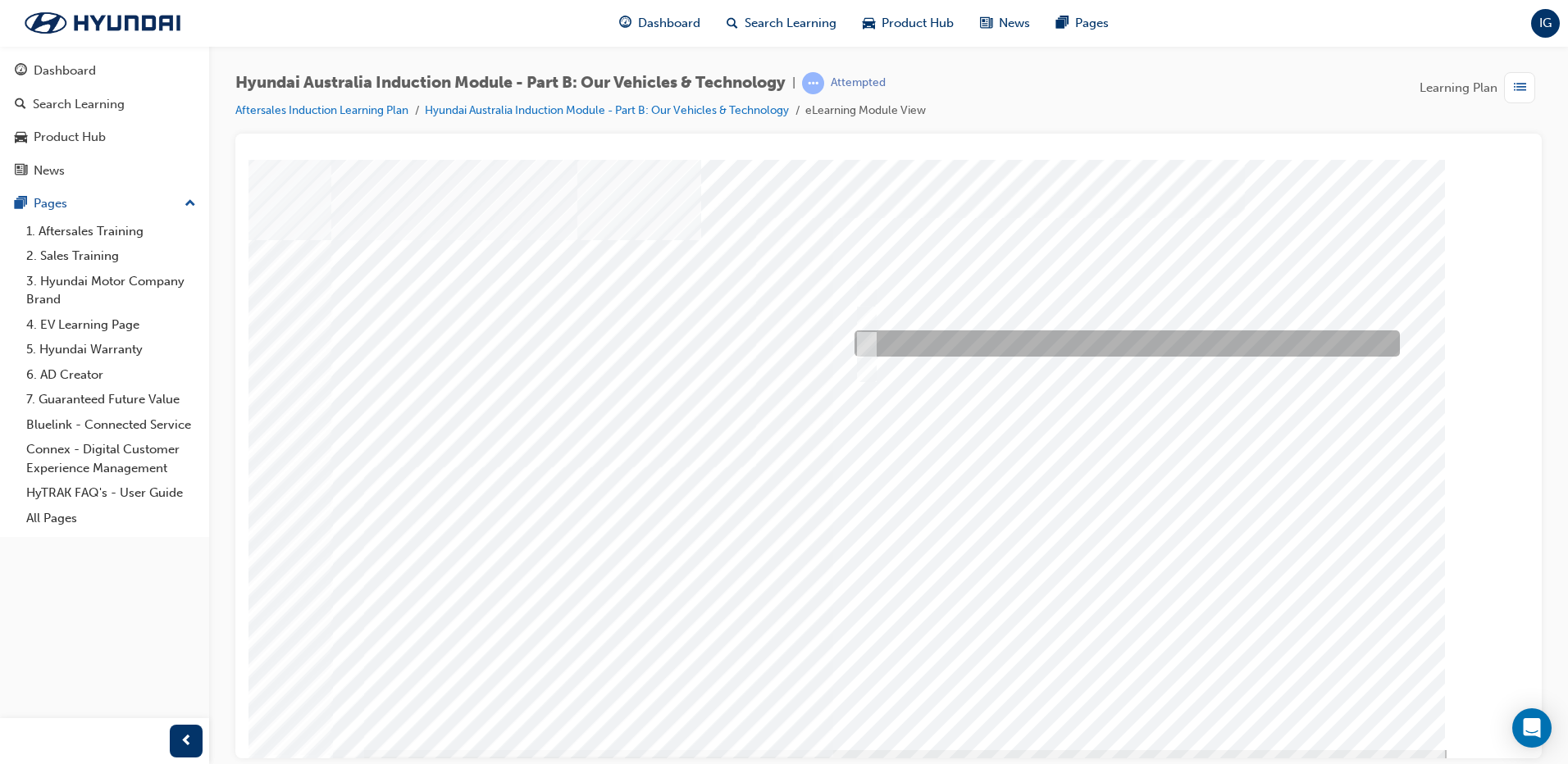
click at [1110, 342] on div at bounding box center [1122, 344] width 545 height 26
checkbox input "true"
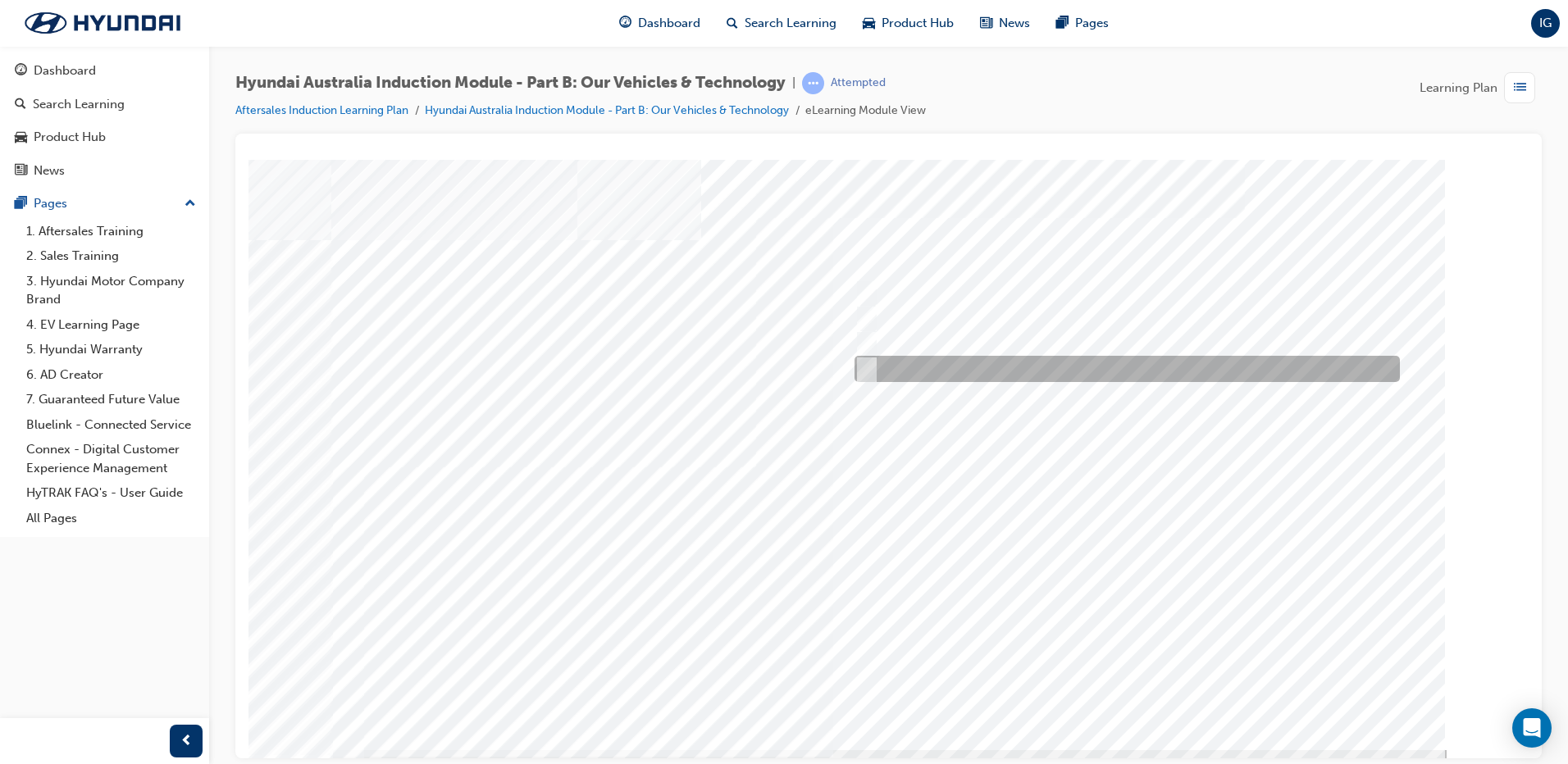
click at [1080, 373] on div at bounding box center [1122, 369] width 545 height 26
checkbox input "true"
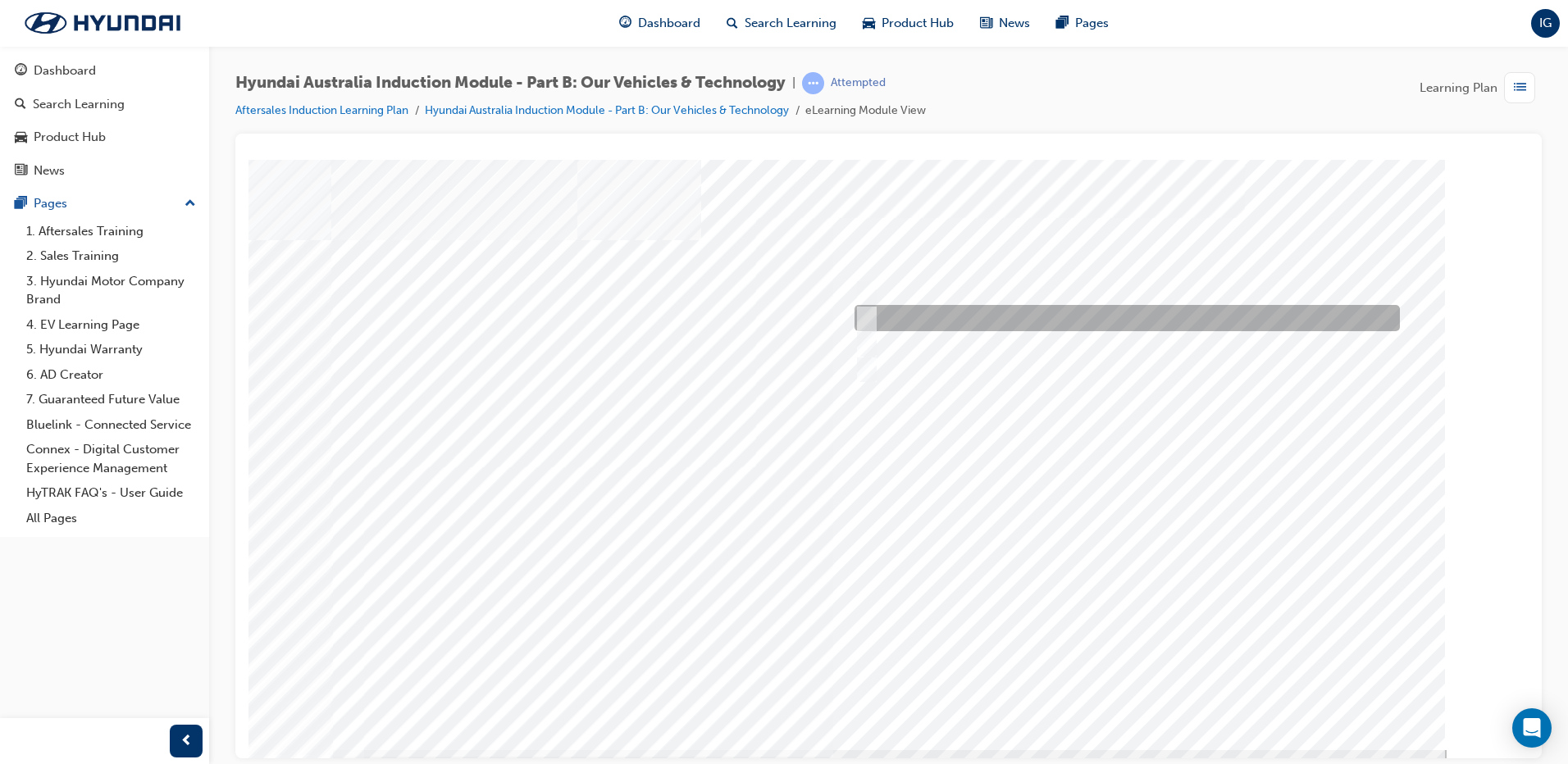
click at [998, 318] on div at bounding box center [1122, 318] width 545 height 26
checkbox input "true"
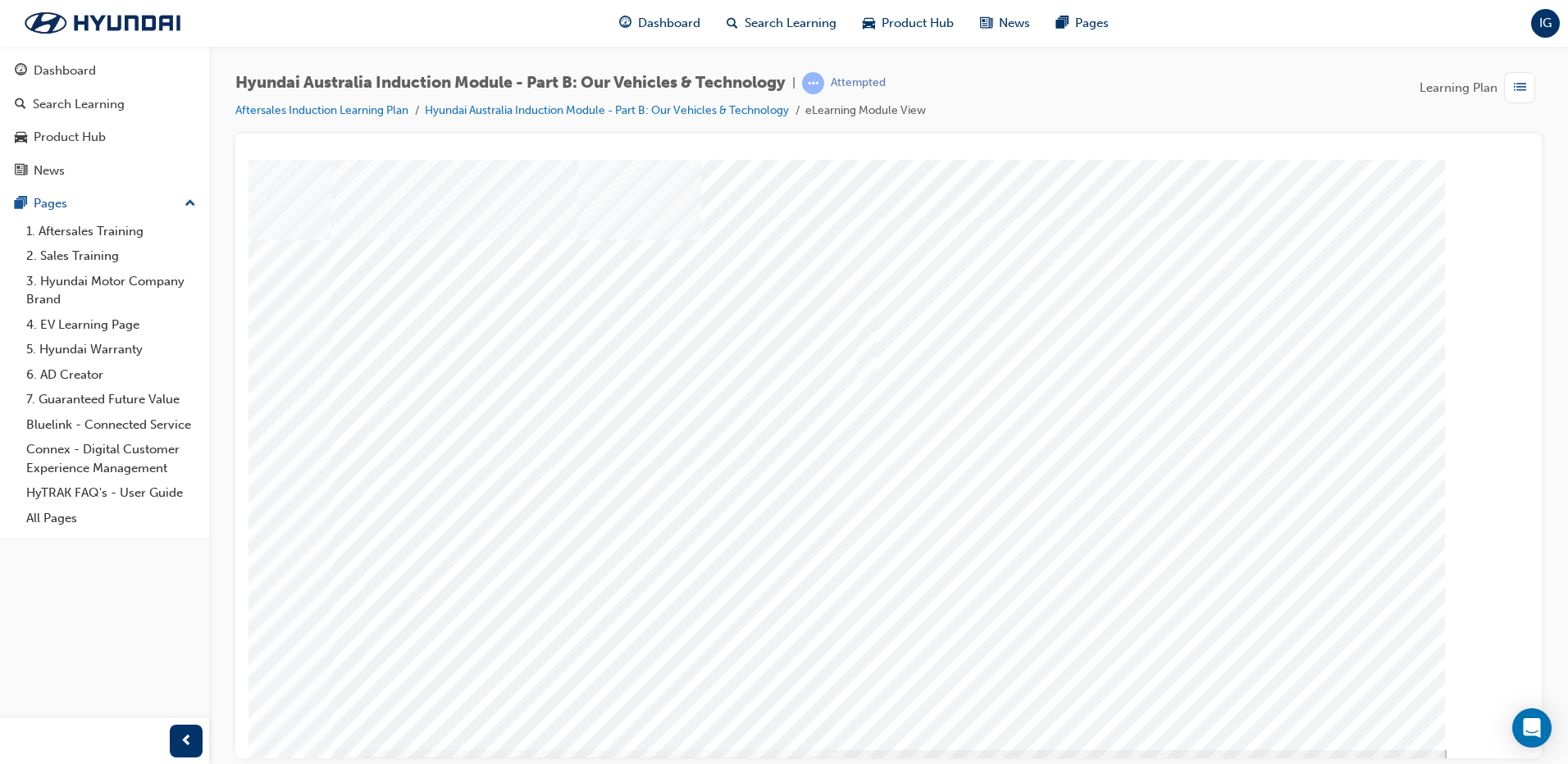
click at [1137, 684] on div at bounding box center [889, 454] width 1115 height 591
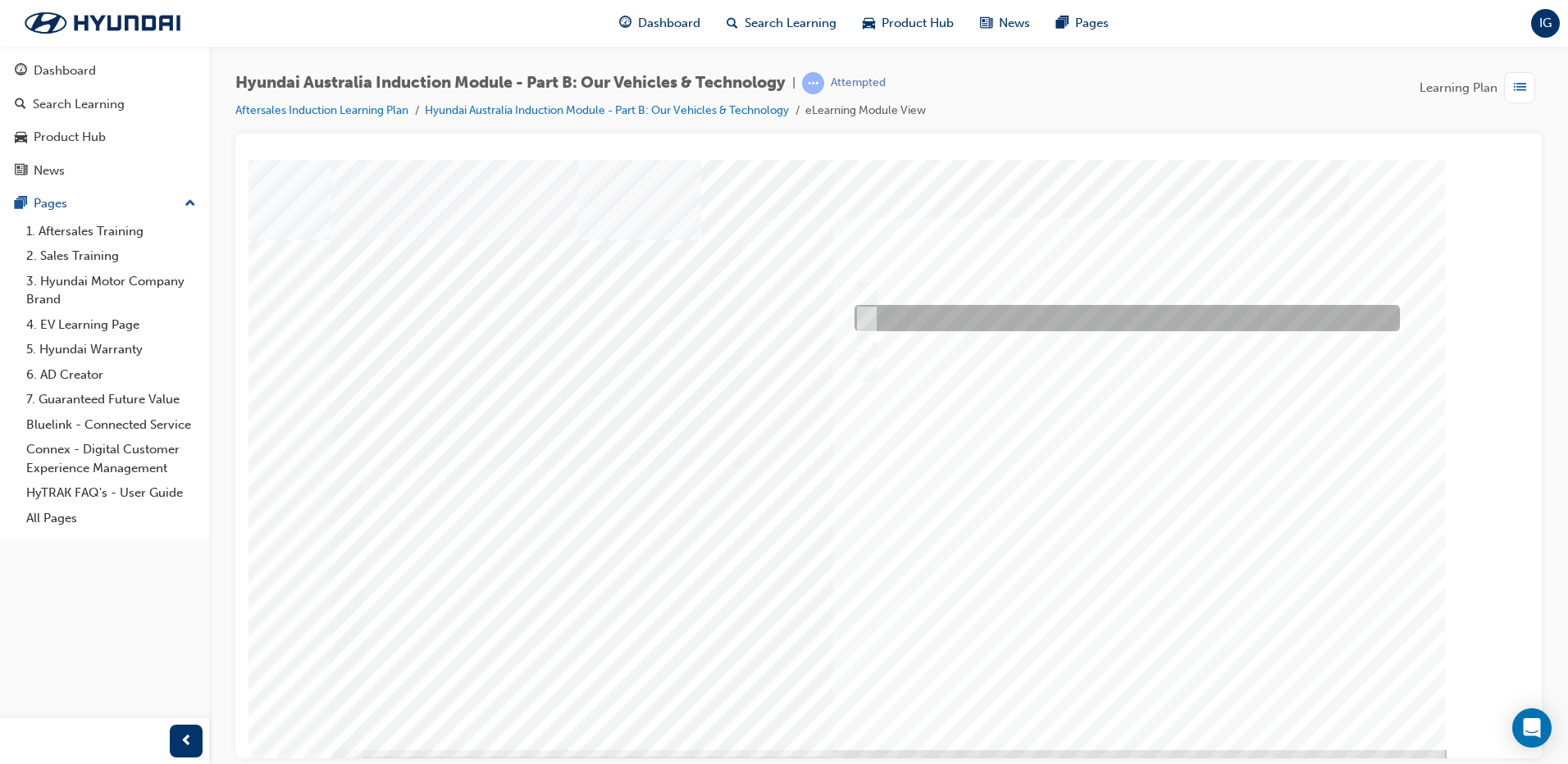
click at [872, 312] on div at bounding box center [1122, 318] width 545 height 26
checkbox input "true"
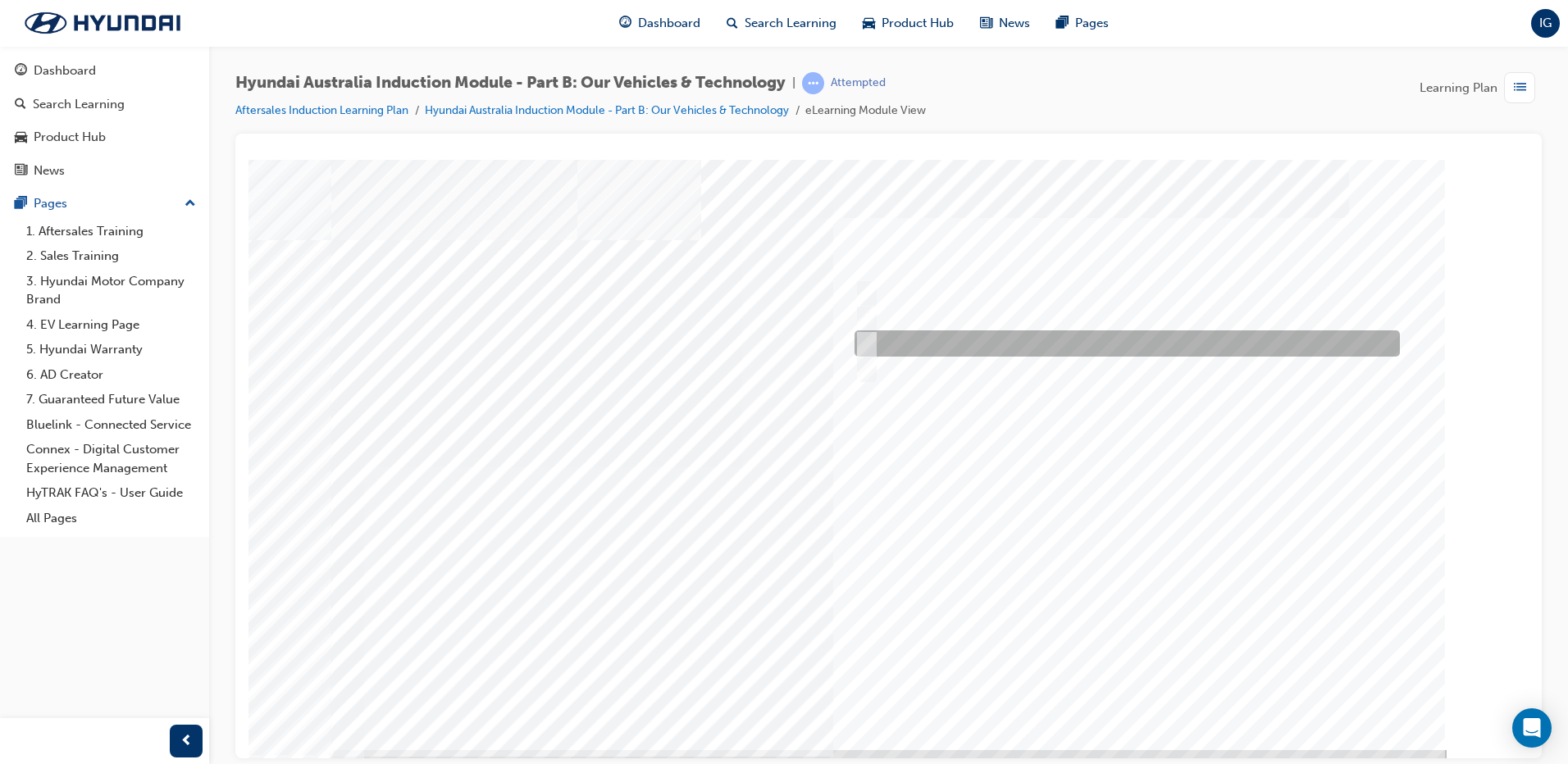
click at [869, 339] on input "Plug-in Hybrid" at bounding box center [863, 344] width 18 height 18
checkbox input "true"
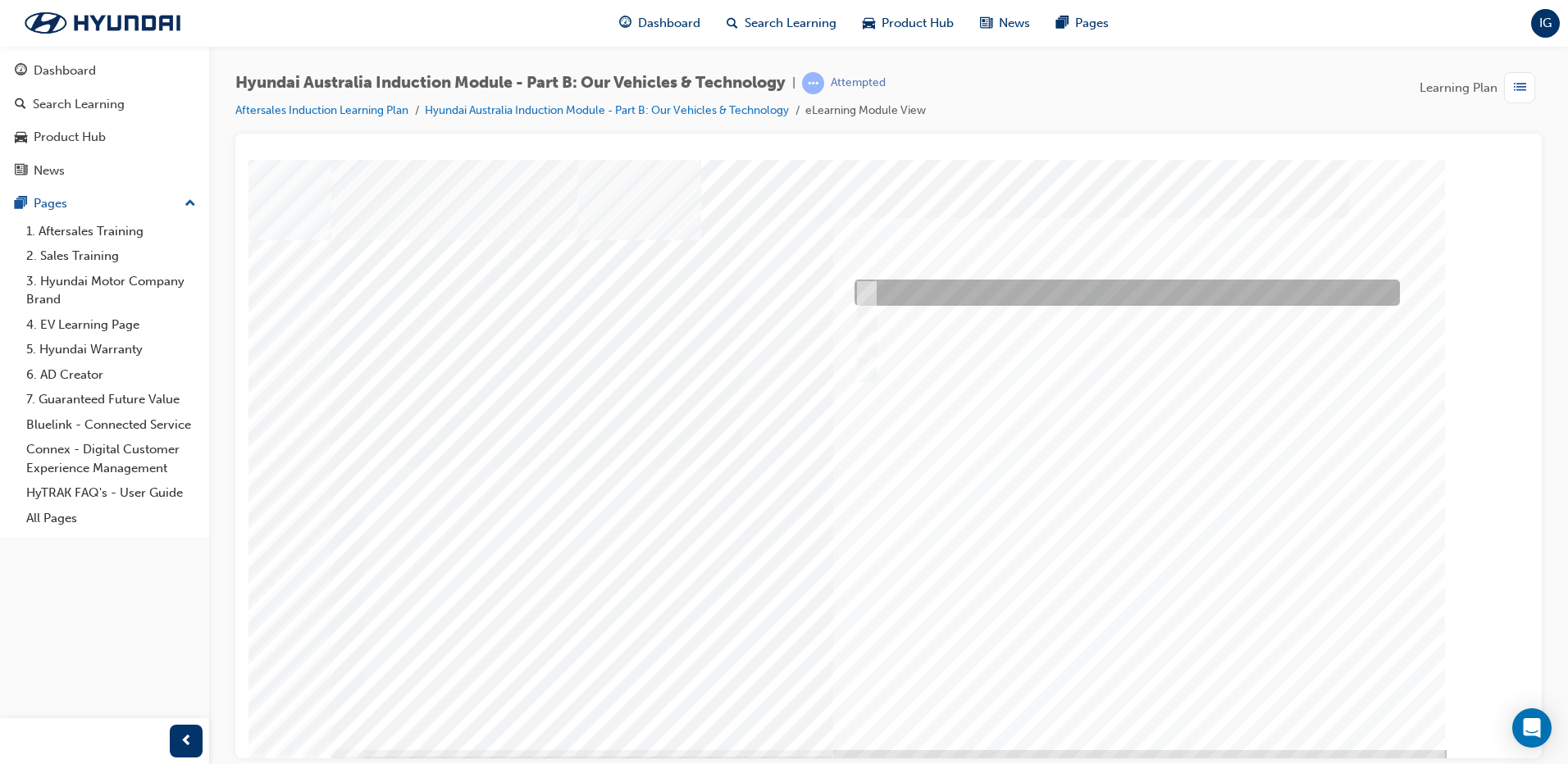
click at [858, 280] on div at bounding box center [1122, 293] width 545 height 26
checkbox input "true"
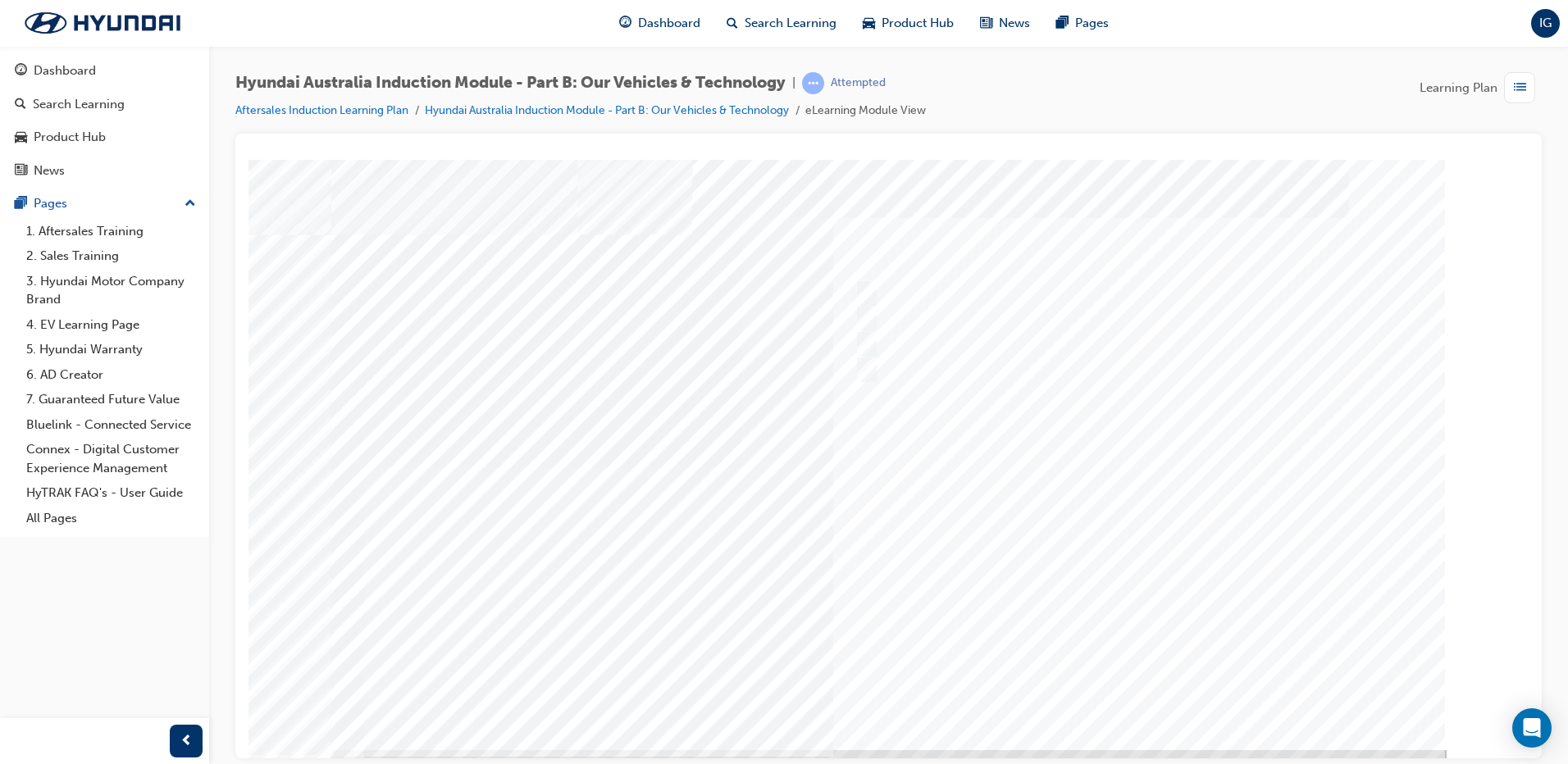
click at [1141, 683] on div at bounding box center [889, 454] width 1115 height 591
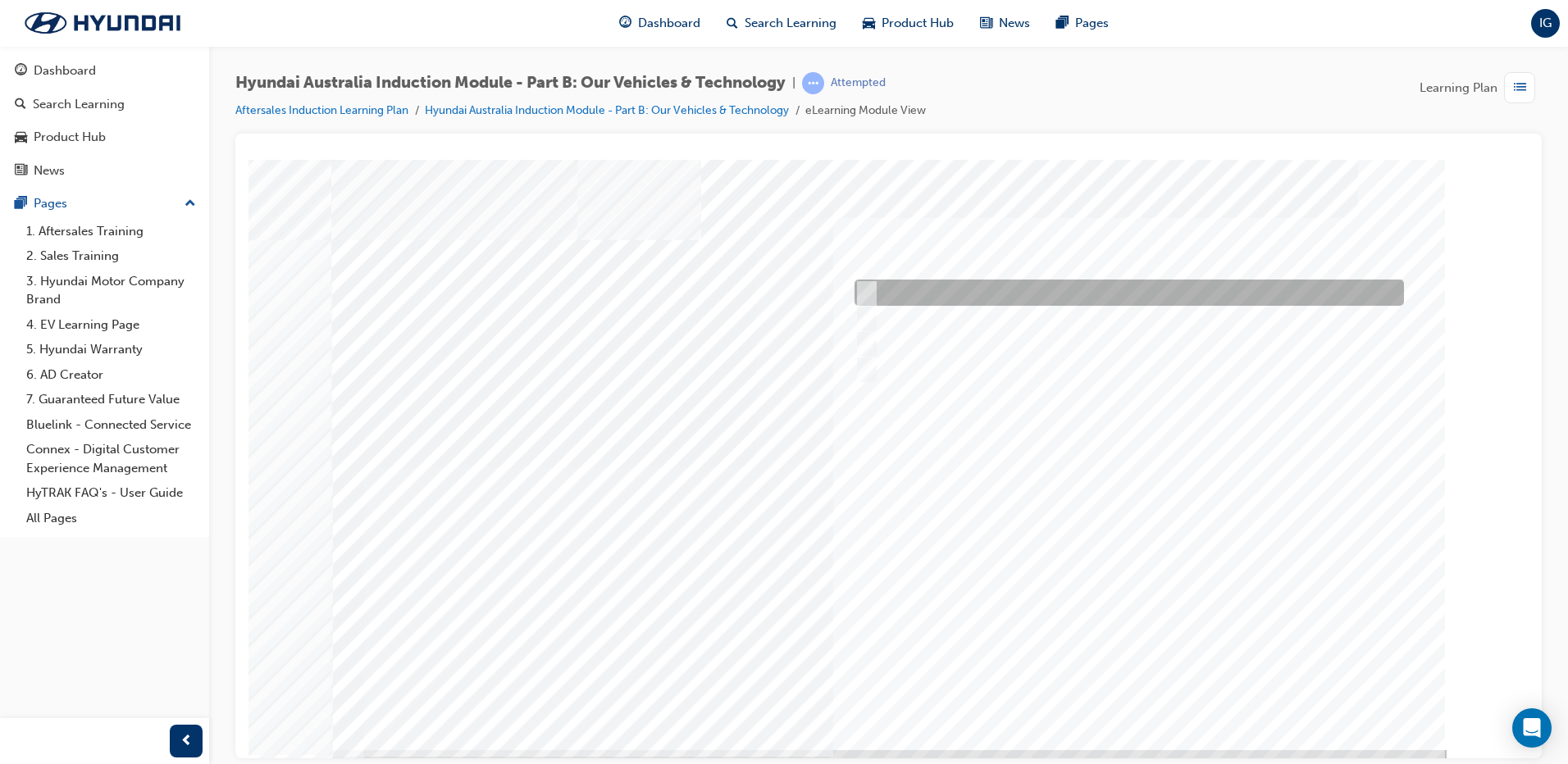
click at [903, 294] on div at bounding box center [1124, 293] width 549 height 26
checkbox input "true"
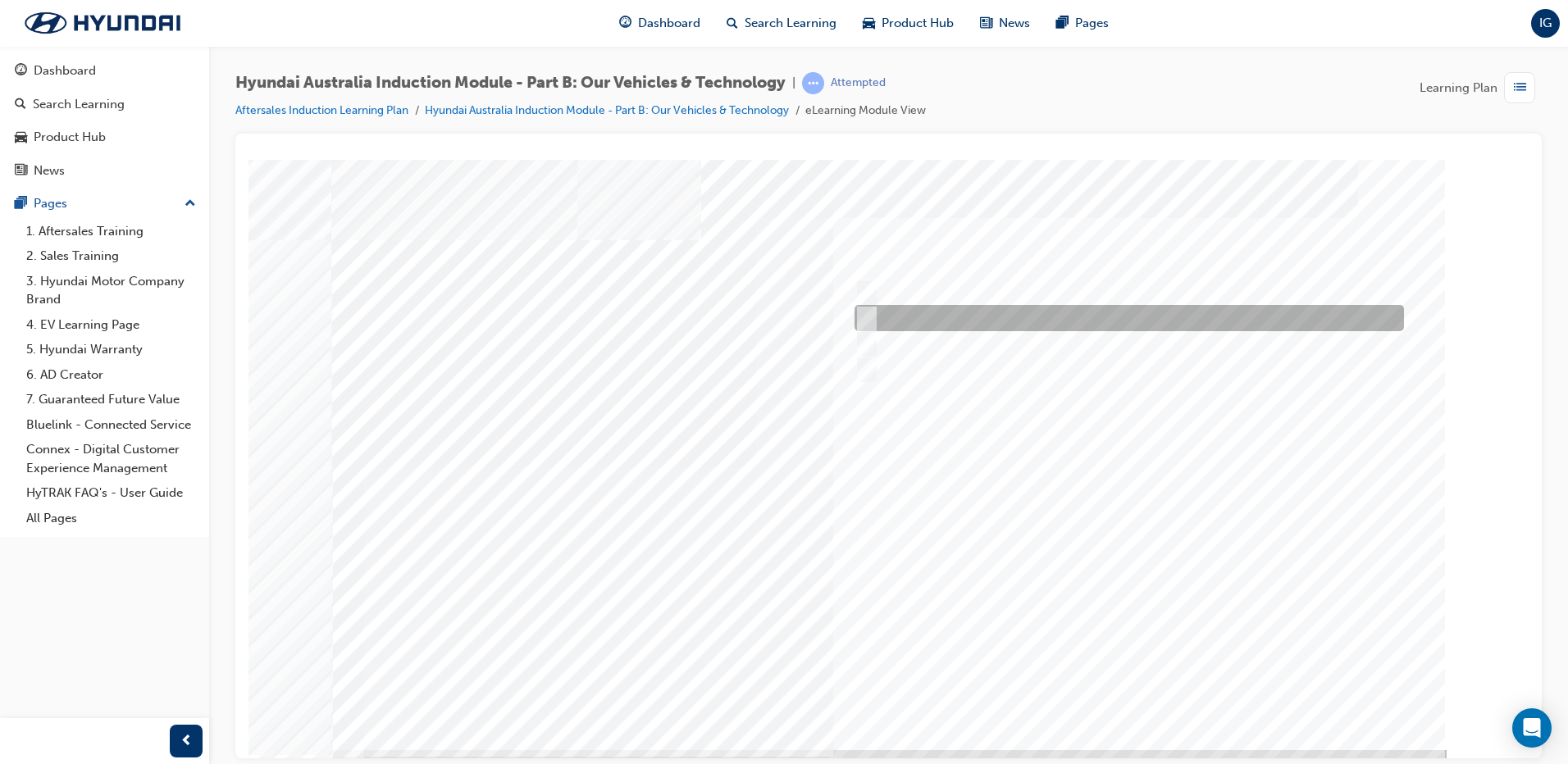
click at [915, 327] on div at bounding box center [1124, 318] width 549 height 26
checkbox input "true"
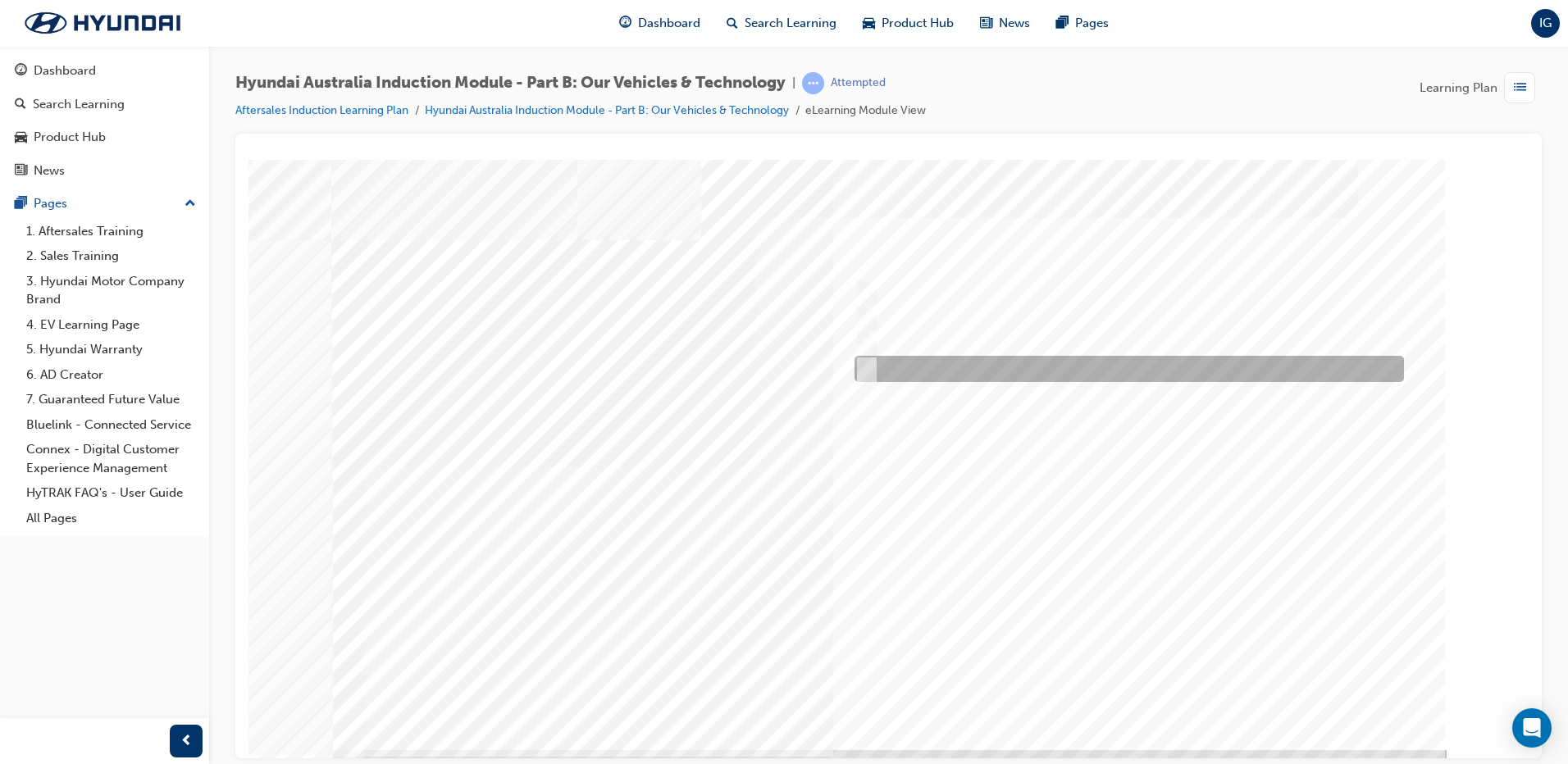
click at [920, 365] on div at bounding box center [1124, 369] width 549 height 26
checkbox input "true"
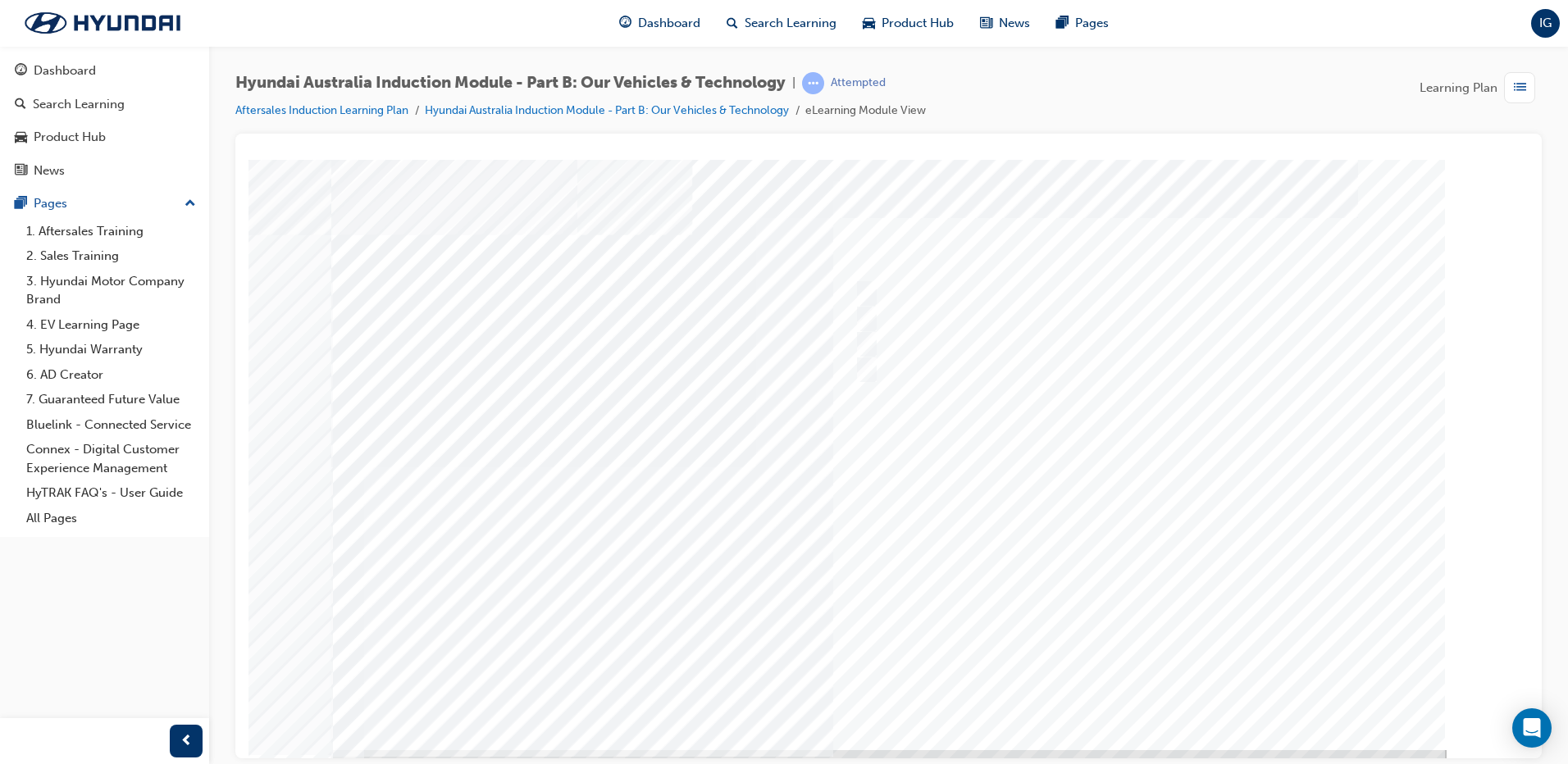
click at [1130, 677] on div at bounding box center [889, 454] width 1115 height 591
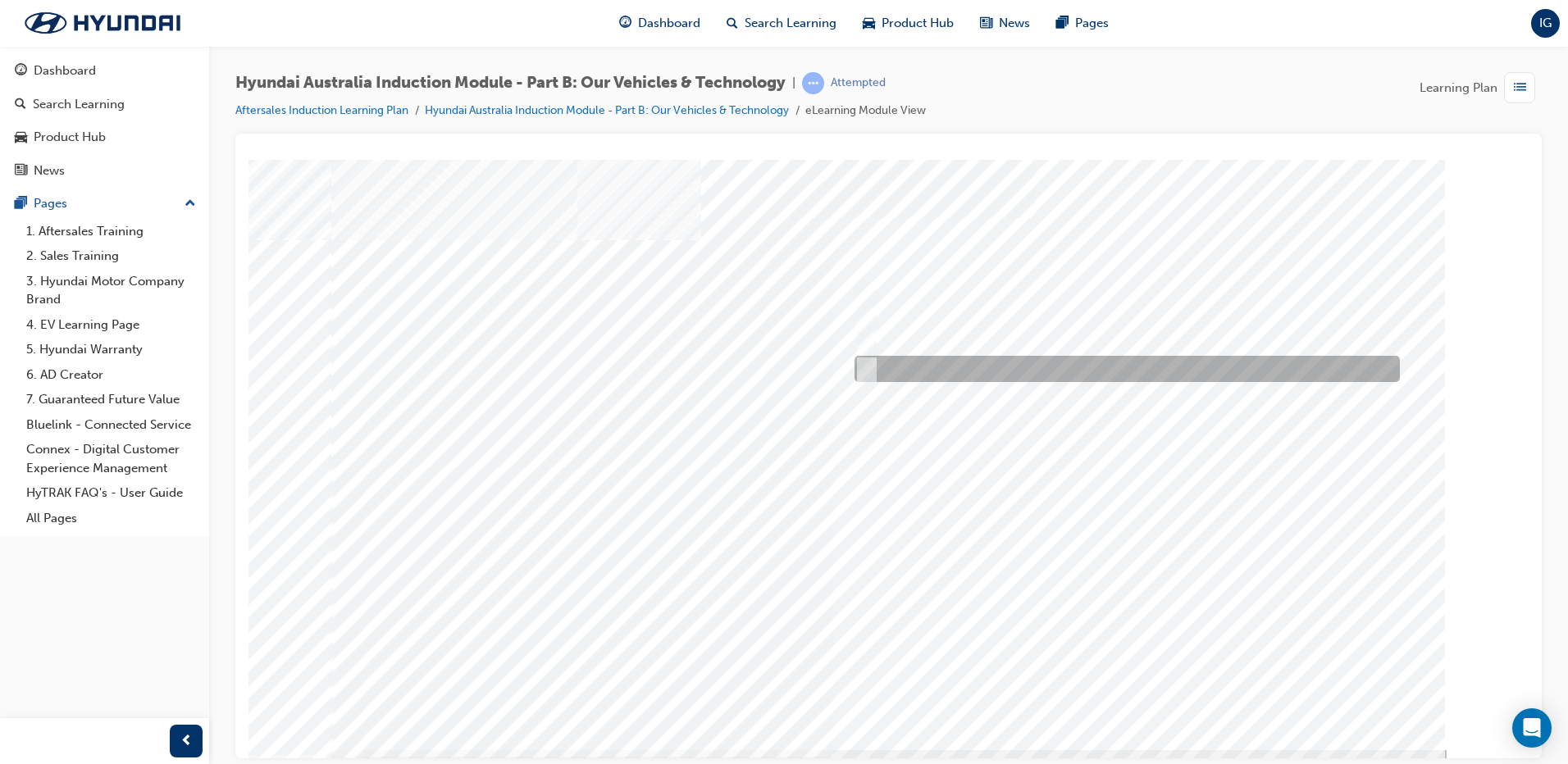
click at [967, 373] on div at bounding box center [1122, 369] width 545 height 26
radio input "true"
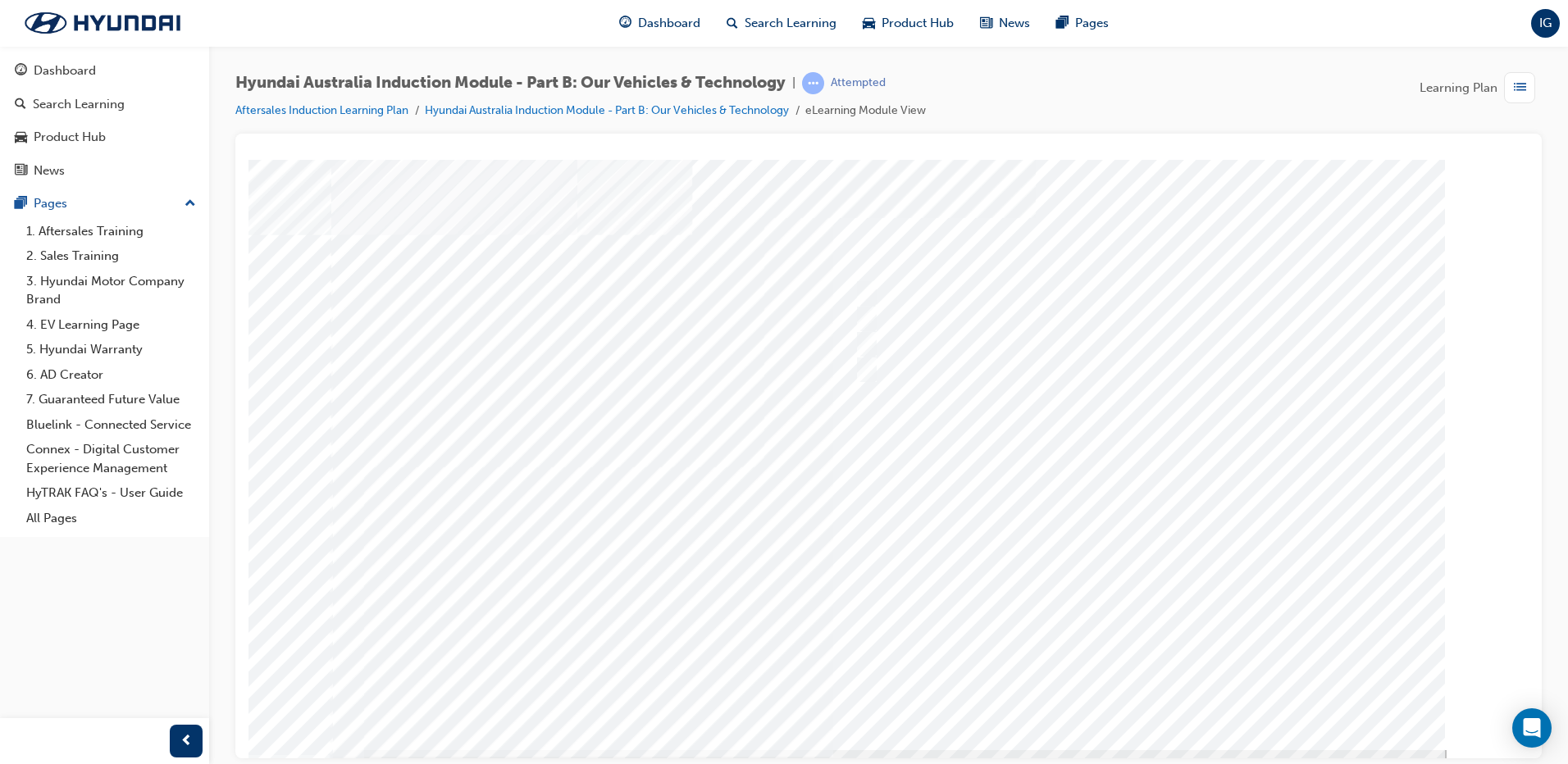
click at [1141, 693] on div at bounding box center [889, 454] width 1115 height 591
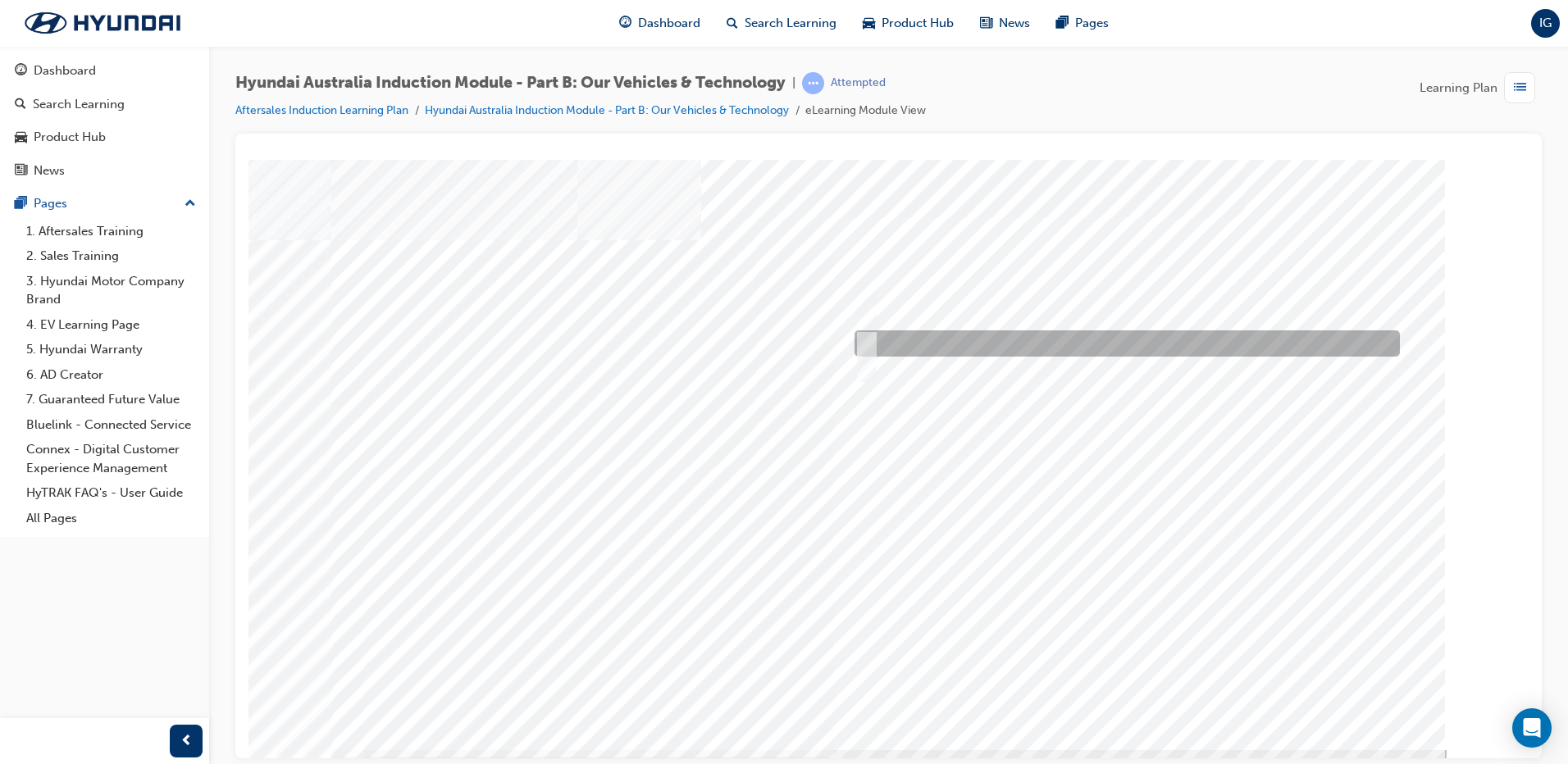
click at [1018, 349] on div at bounding box center [1122, 344] width 545 height 26
checkbox input "true"
click at [1027, 366] on div at bounding box center [1122, 369] width 545 height 26
checkbox input "true"
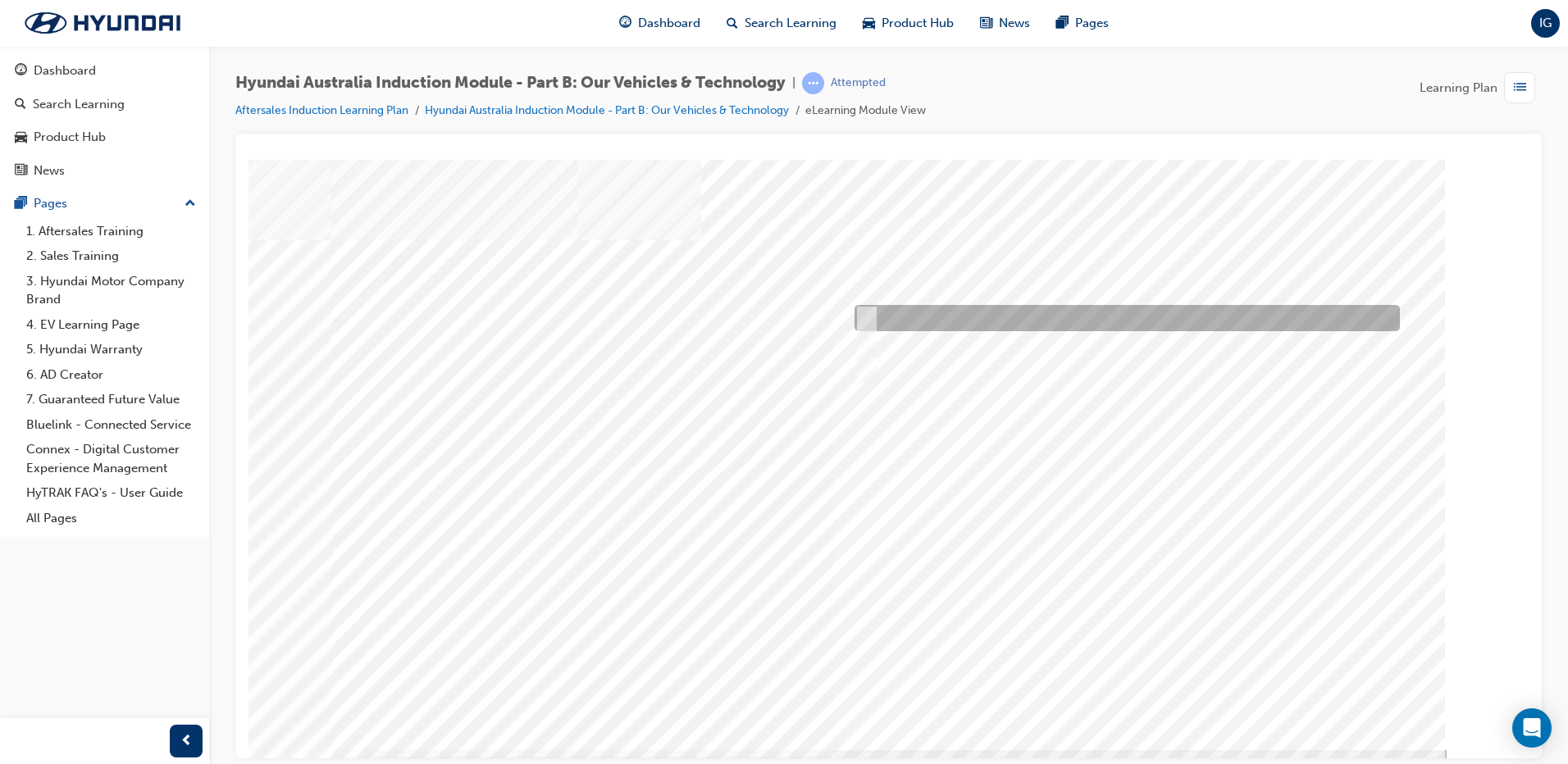
click at [885, 310] on div at bounding box center [1122, 318] width 545 height 26
click at [899, 313] on div at bounding box center [1122, 318] width 545 height 26
checkbox input "false"
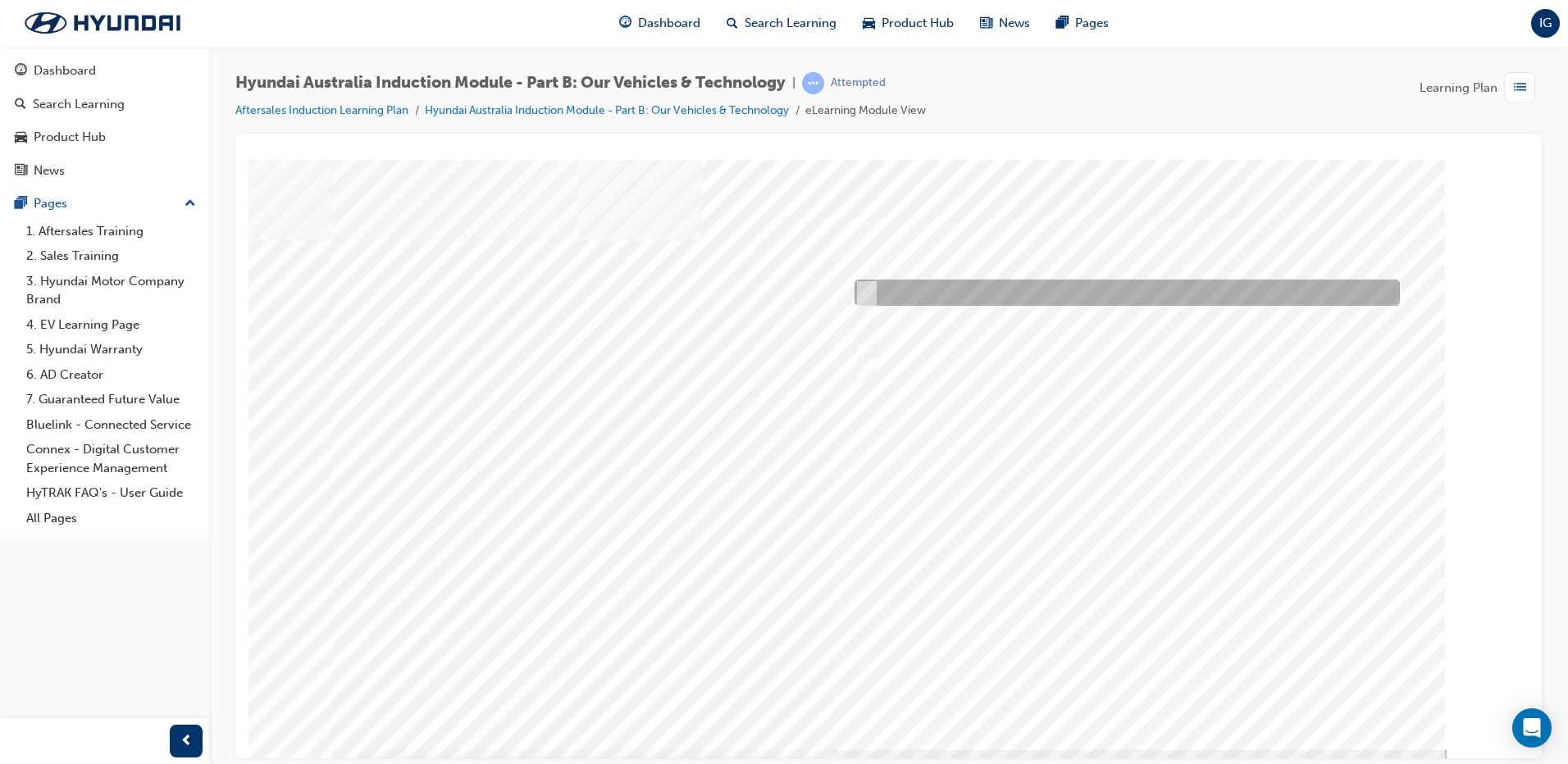
click at [896, 292] on div at bounding box center [1122, 293] width 545 height 26
checkbox input "true"
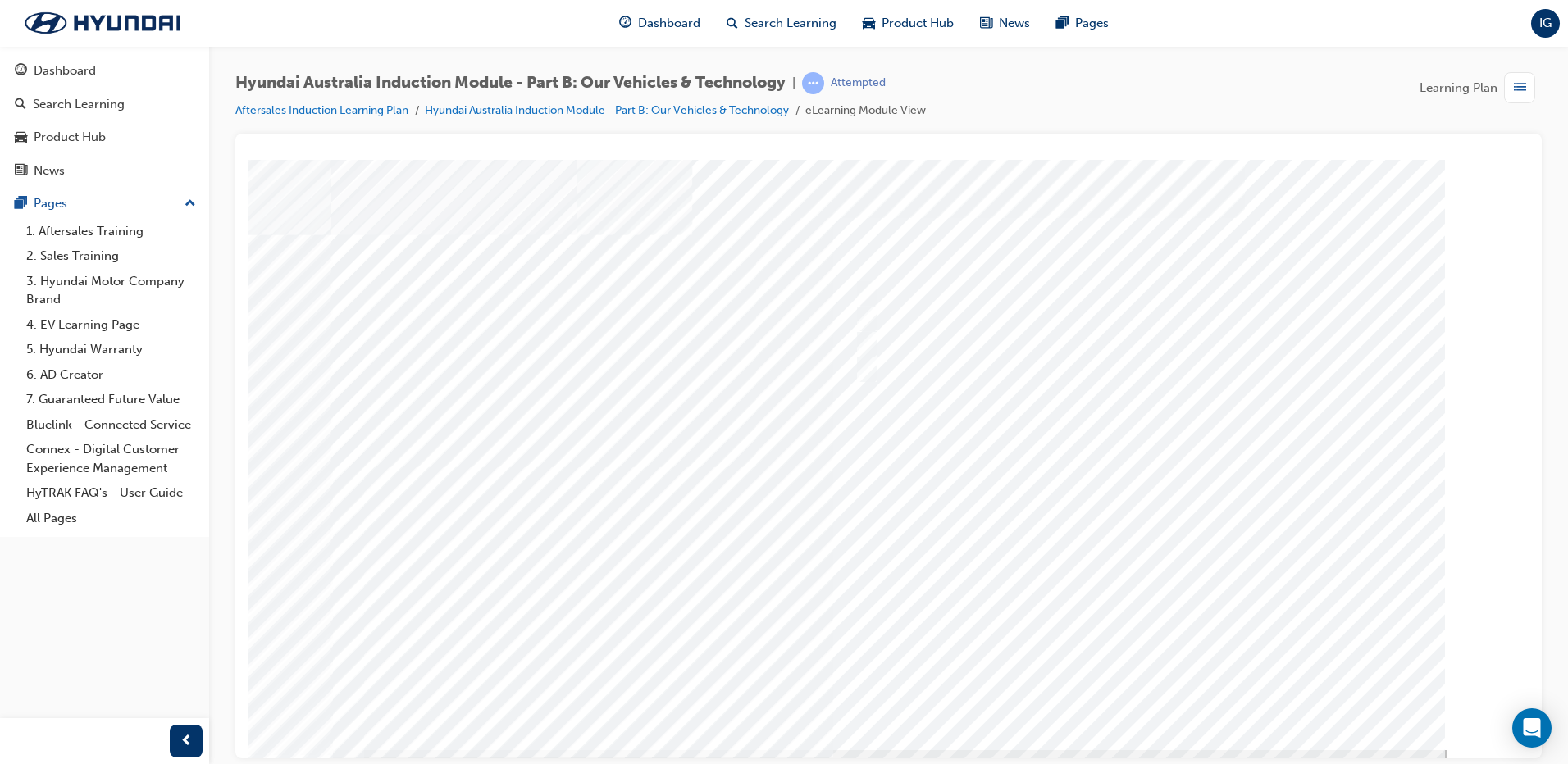
click at [1184, 692] on div at bounding box center [889, 454] width 1115 height 591
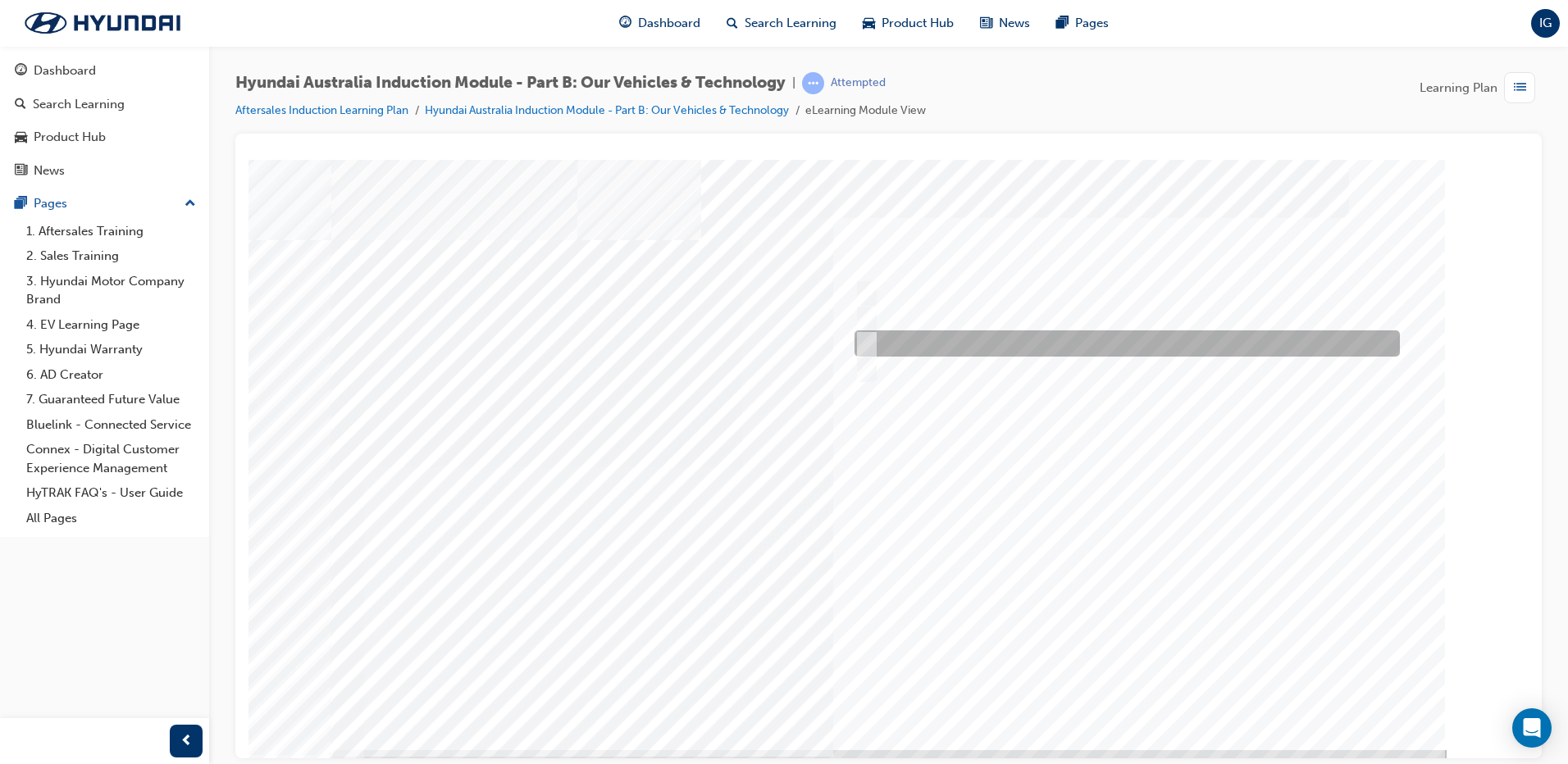
drag, startPoint x: 919, startPoint y: 338, endPoint x: 919, endPoint y: 327, distance: 11.0
click at [919, 338] on div at bounding box center [1122, 344] width 545 height 26
checkbox input "true"
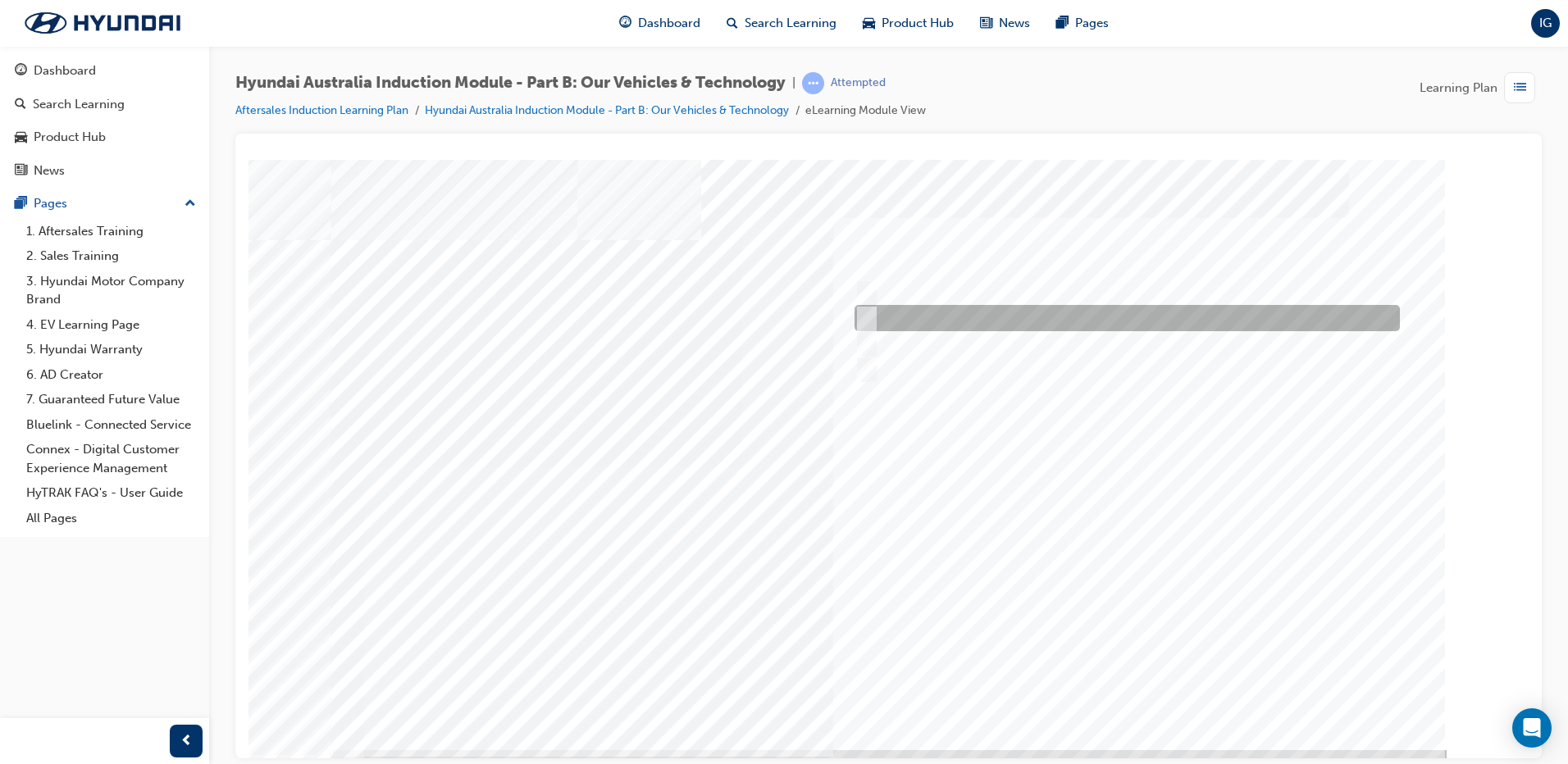
click at [918, 308] on div at bounding box center [1122, 318] width 545 height 26
checkbox input "true"
click at [924, 285] on div at bounding box center [1122, 293] width 545 height 26
checkbox input "true"
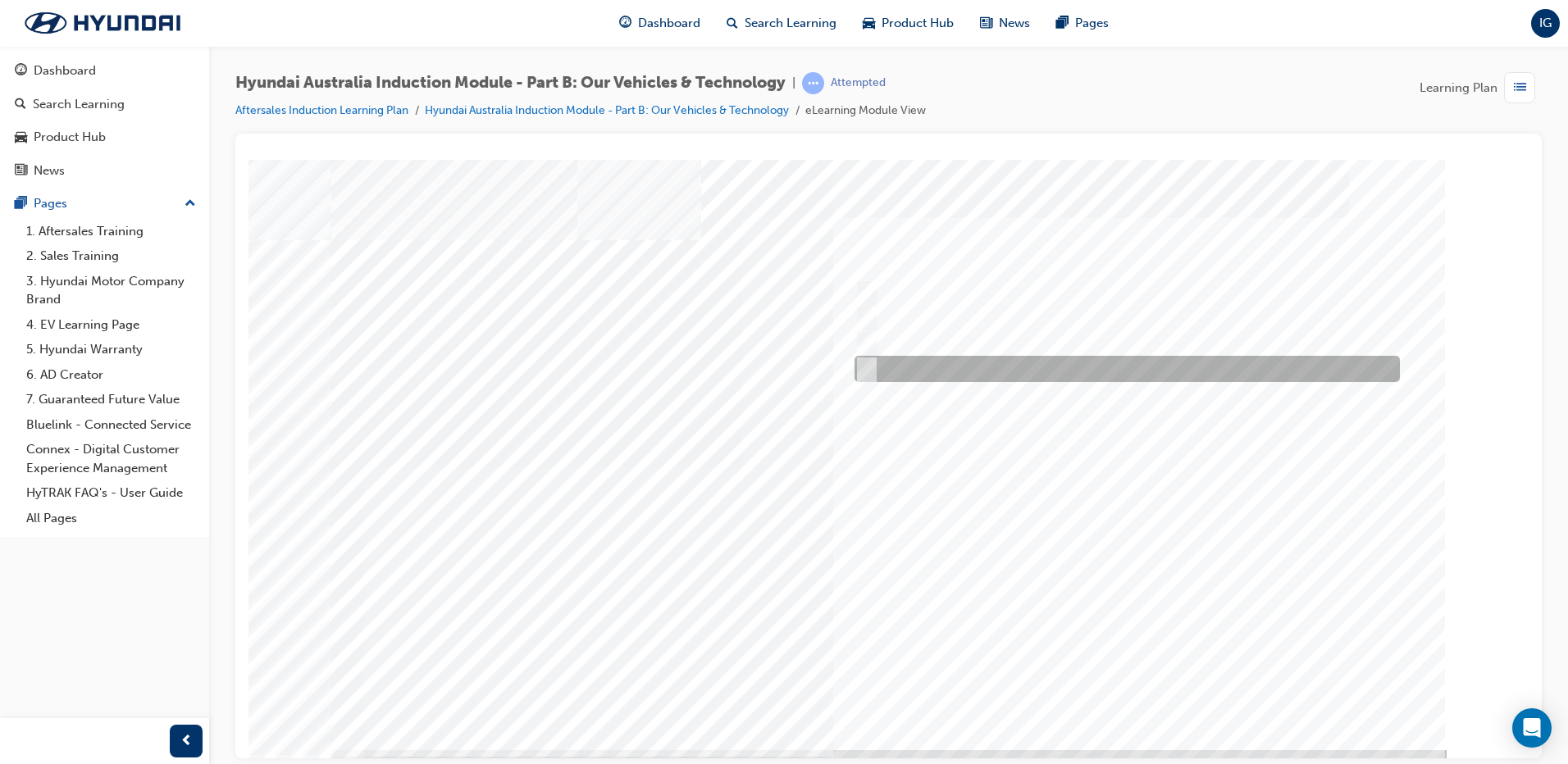
click at [989, 369] on div at bounding box center [1122, 369] width 545 height 26
checkbox input "true"
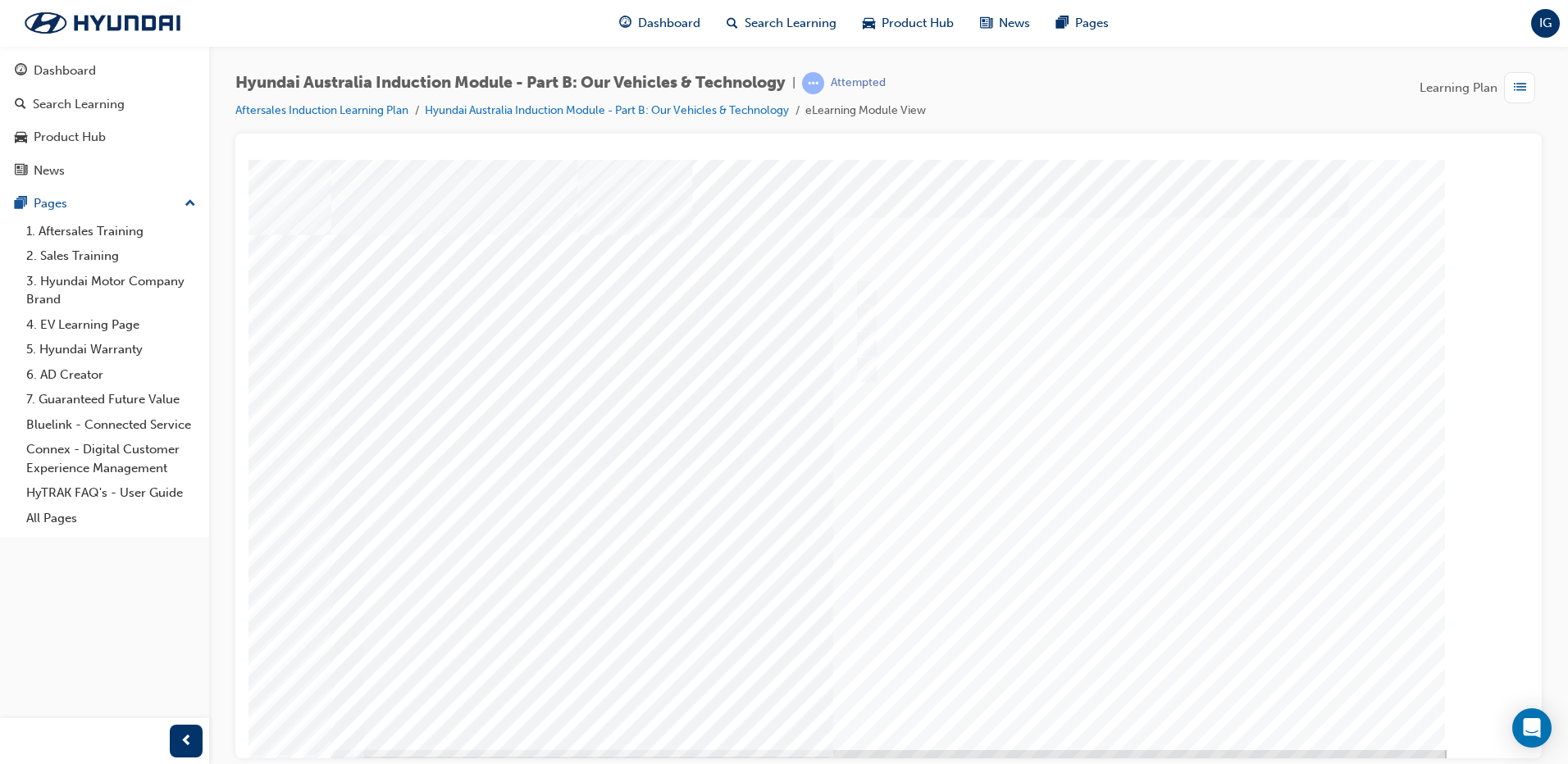
click at [1144, 674] on div at bounding box center [889, 454] width 1115 height 591
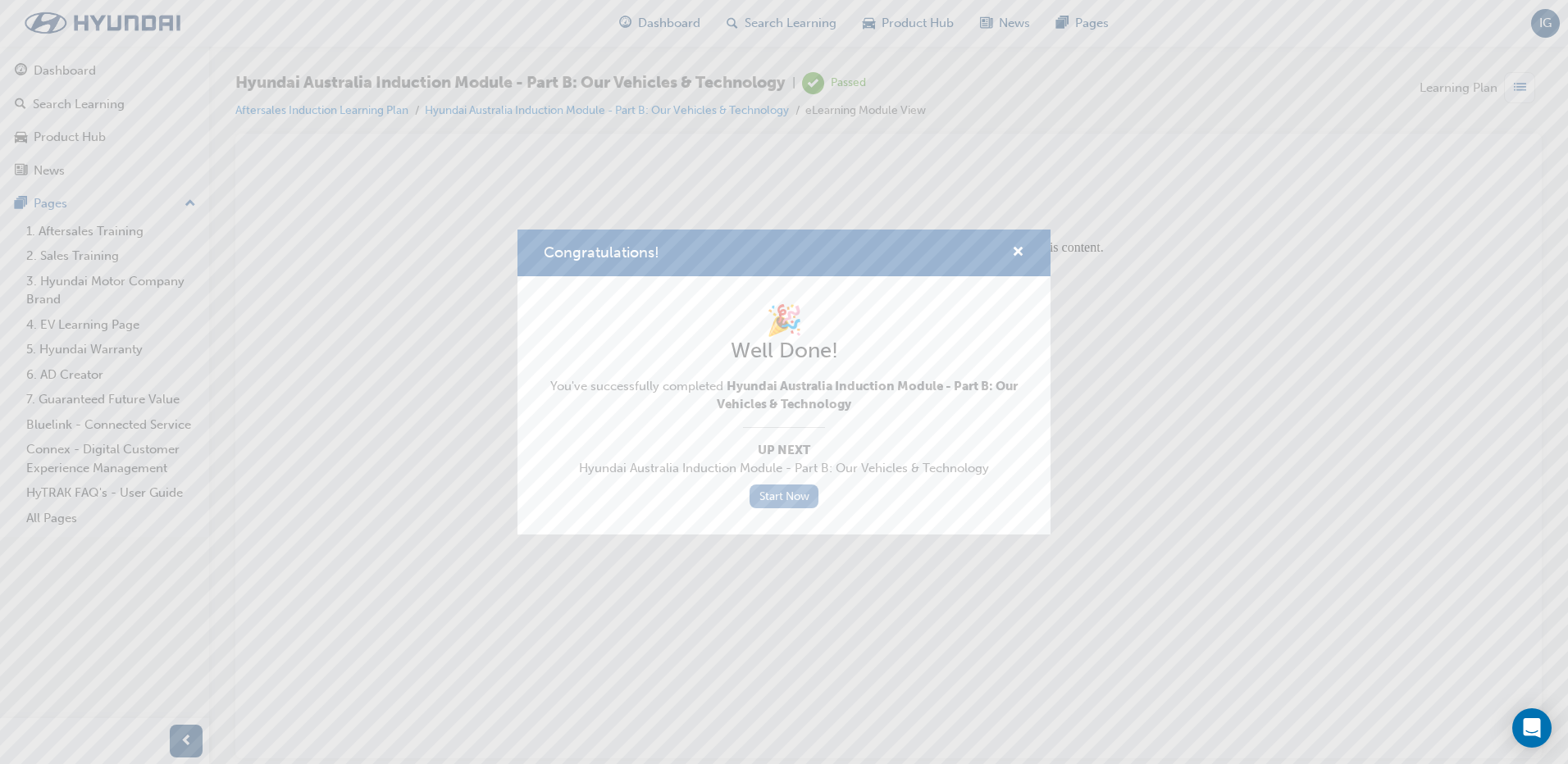
click at [804, 507] on link "Start Now" at bounding box center [783, 496] width 69 height 24
drag, startPoint x: 776, startPoint y: 497, endPoint x: 768, endPoint y: 503, distance: 10.0
click at [776, 497] on link "Start Now" at bounding box center [783, 496] width 69 height 24
click at [792, 498] on link "Start Now" at bounding box center [783, 496] width 69 height 24
click at [1029, 252] on div "Congratulations!" at bounding box center [783, 252] width 533 height 47
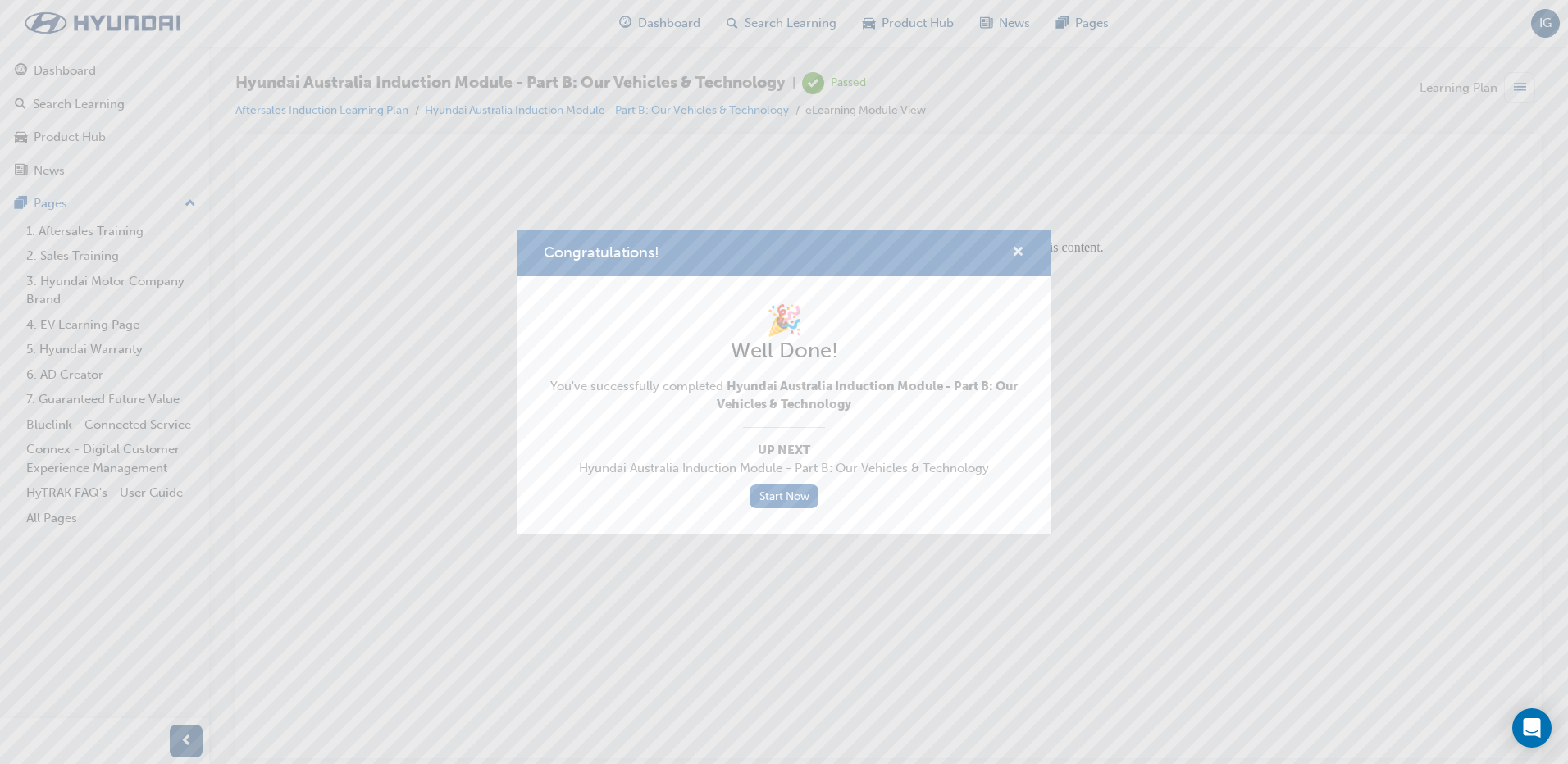
click at [1019, 253] on span "cross-icon" at bounding box center [1018, 253] width 12 height 15
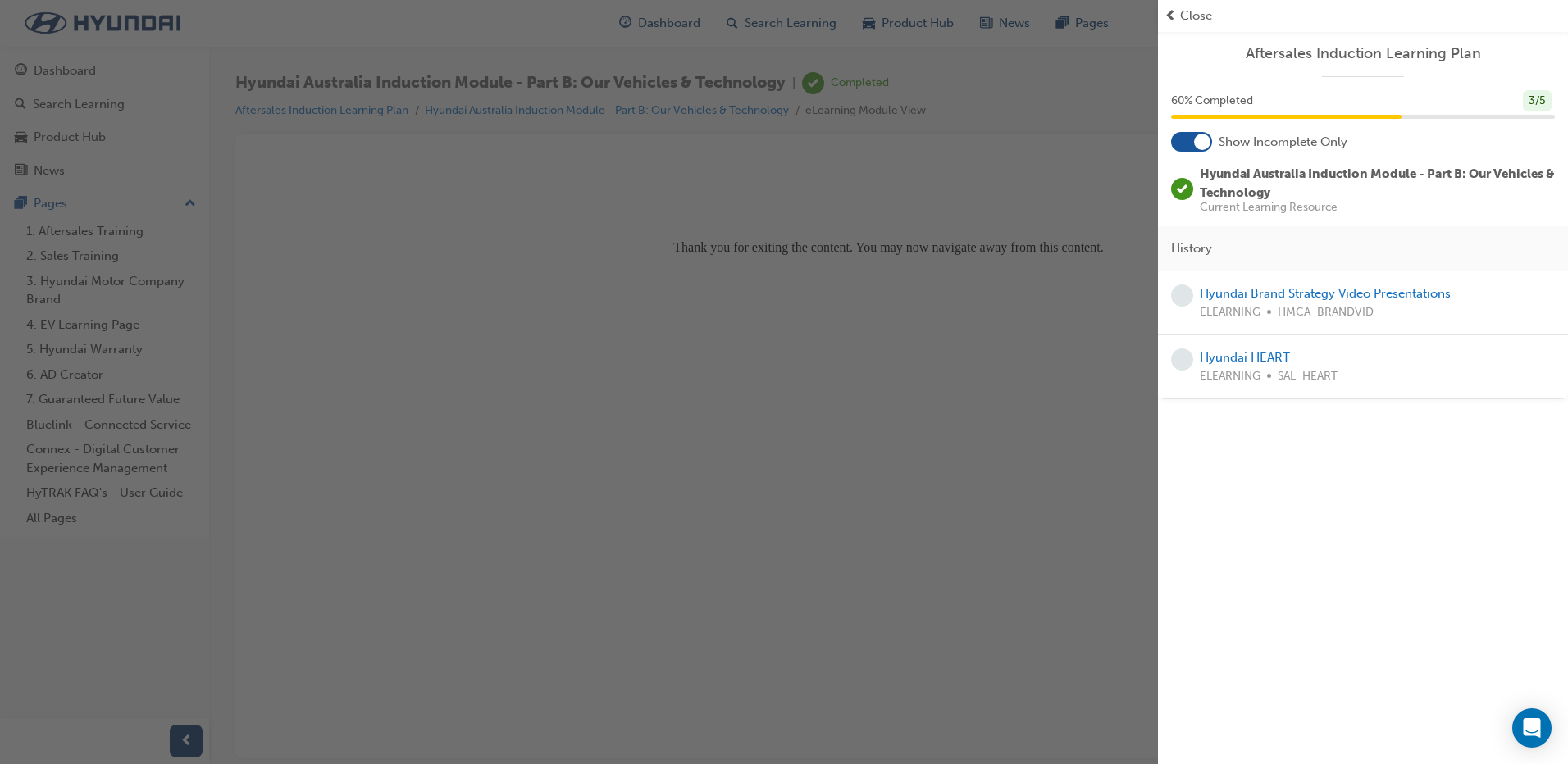
click at [1202, 14] on span "Close" at bounding box center [1195, 16] width 32 height 19
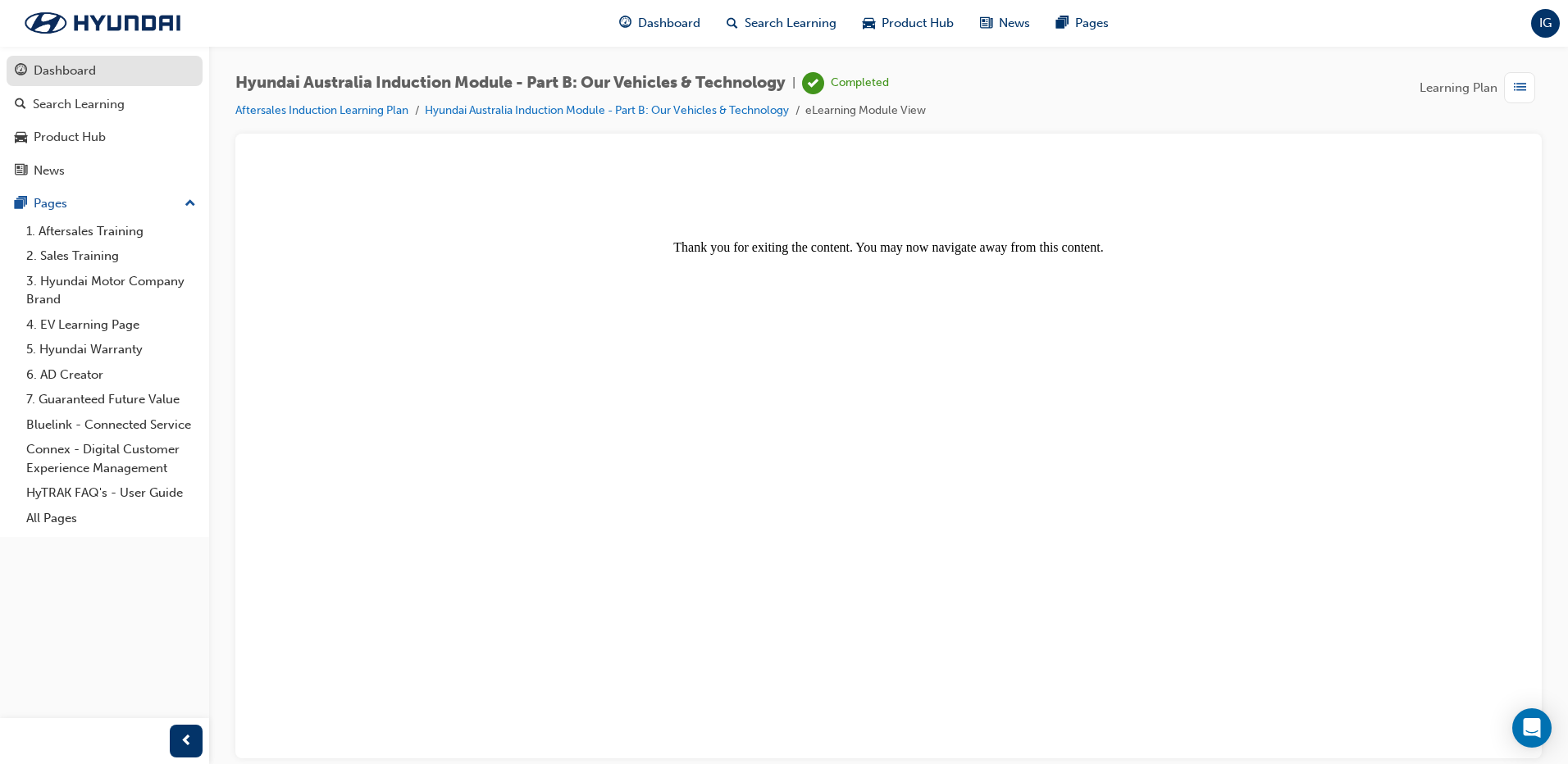
click at [105, 76] on div "Dashboard" at bounding box center [105, 71] width 179 height 21
